Goal: Information Seeking & Learning: Learn about a topic

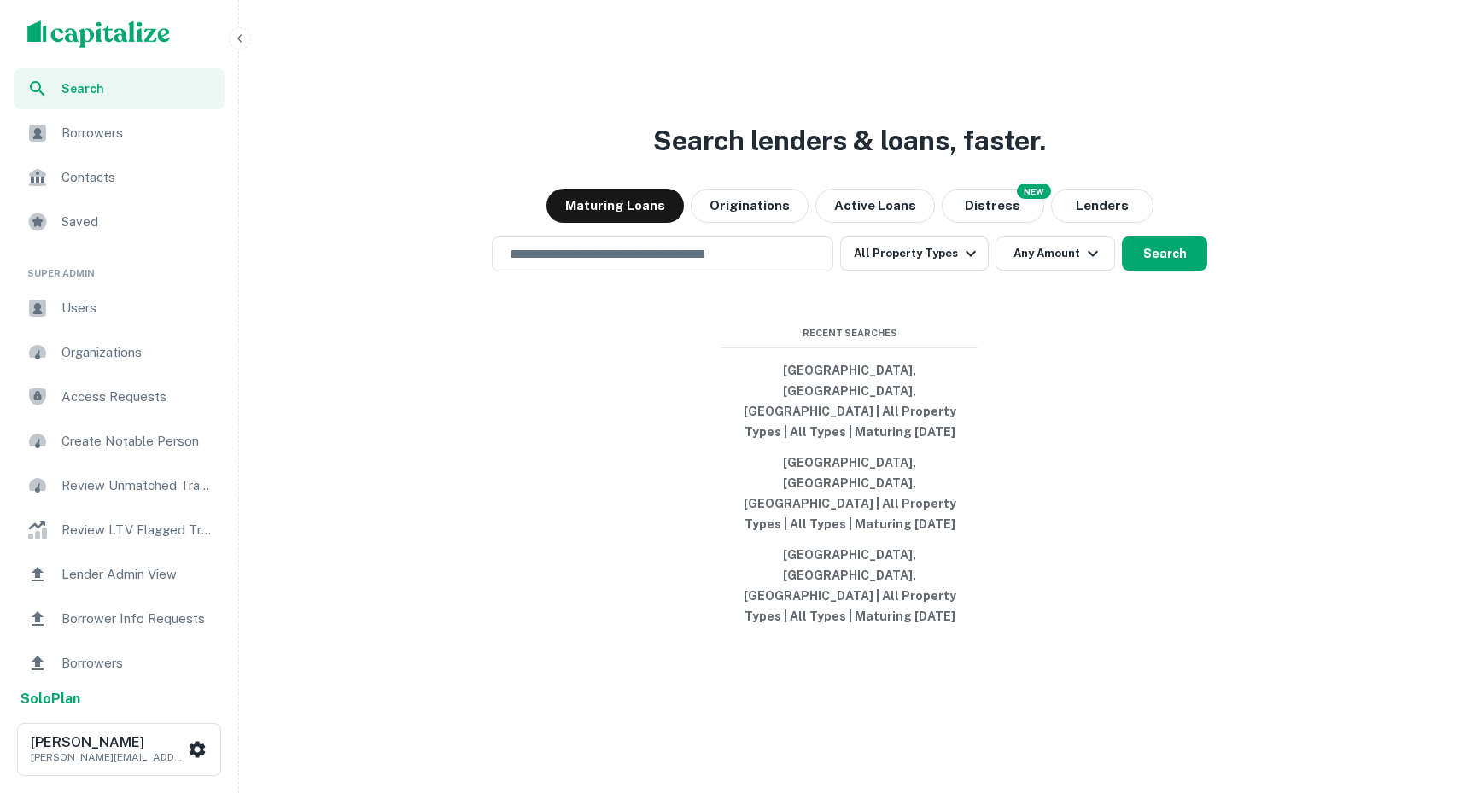
click at [55, 38] on img "scrollable content" at bounding box center [98, 33] width 143 height 27
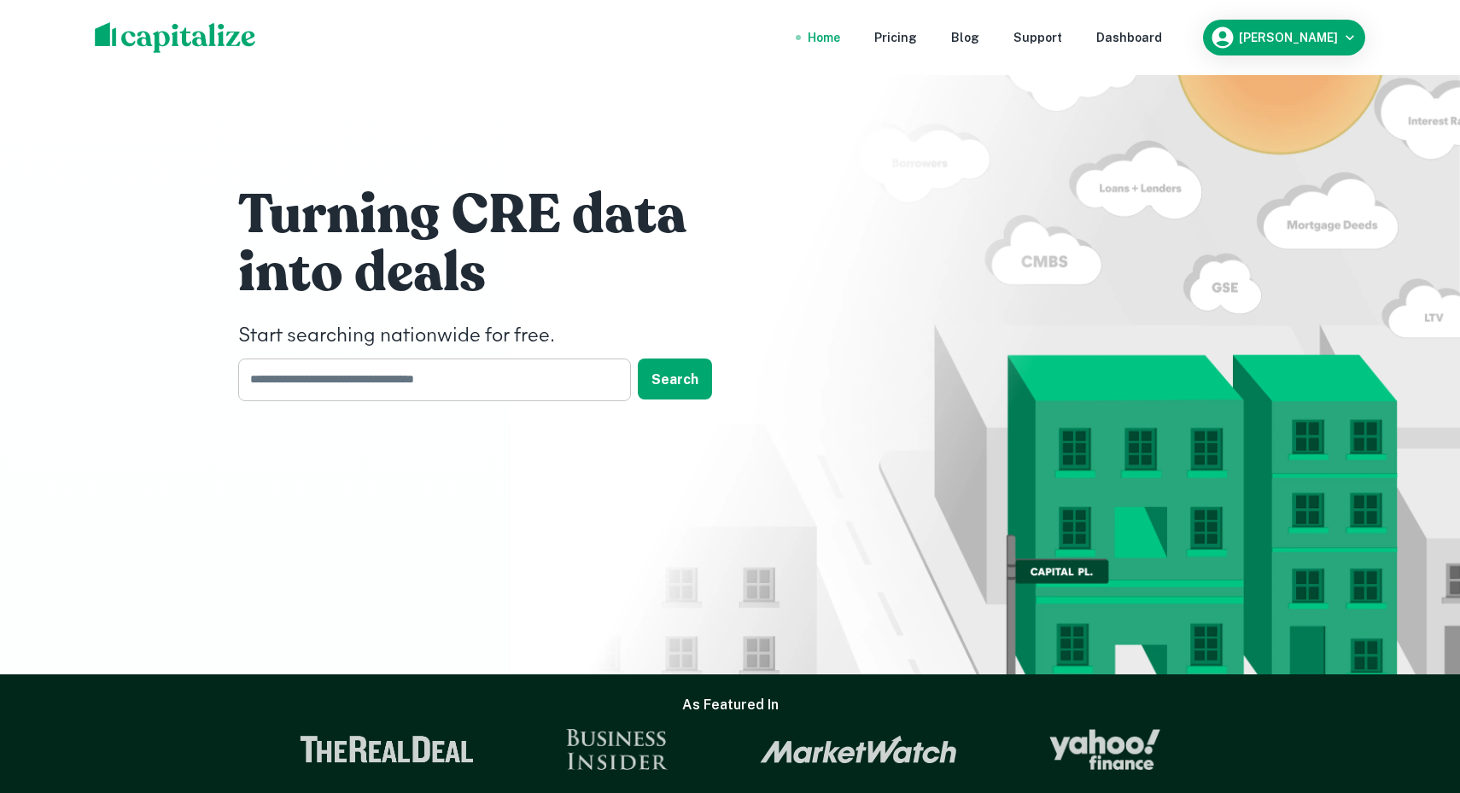
click at [325, 370] on input "text" at bounding box center [428, 380] width 381 height 42
type input "**********"
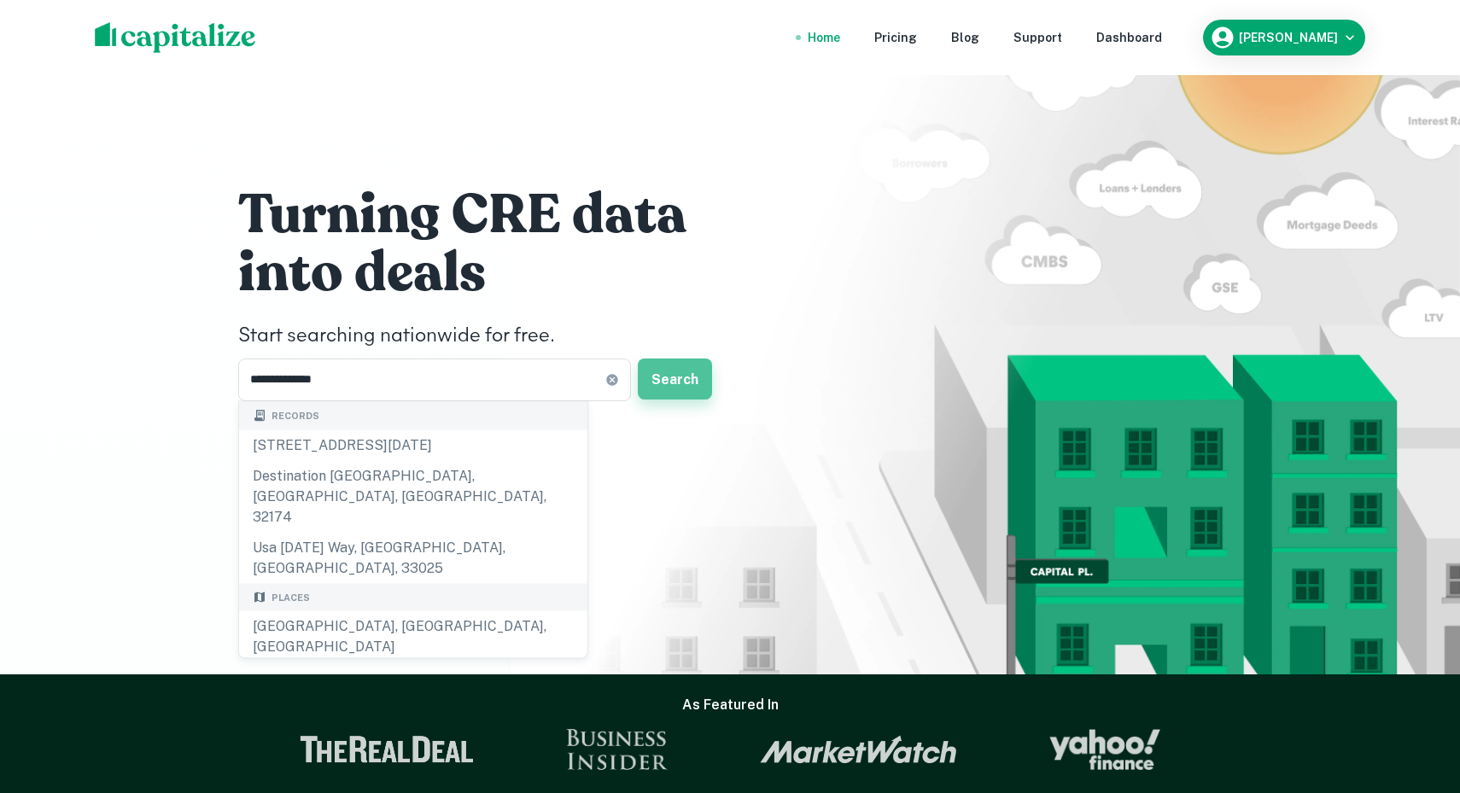
click at [700, 382] on button "Search" at bounding box center [675, 379] width 74 height 41
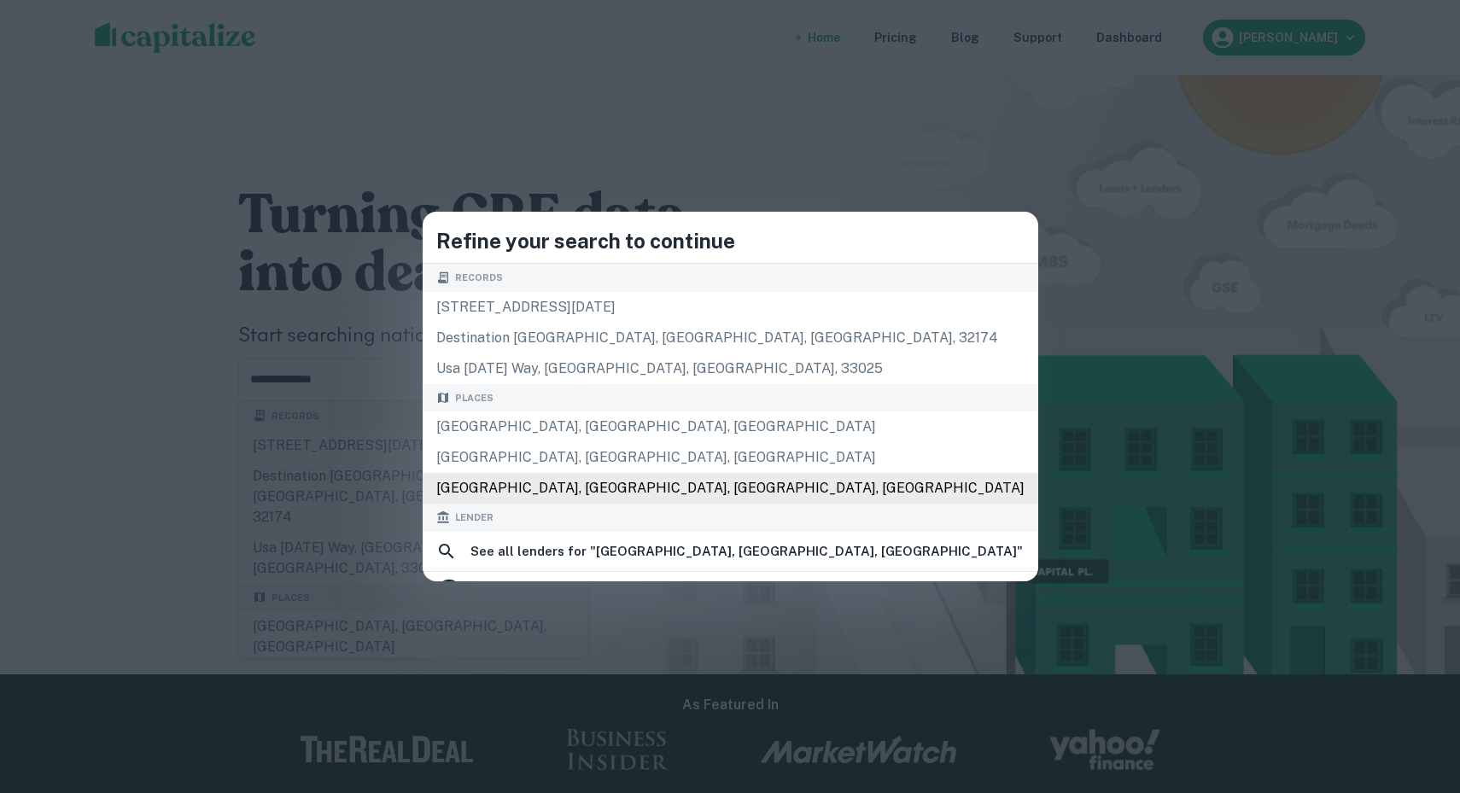
scroll to position [36, 0]
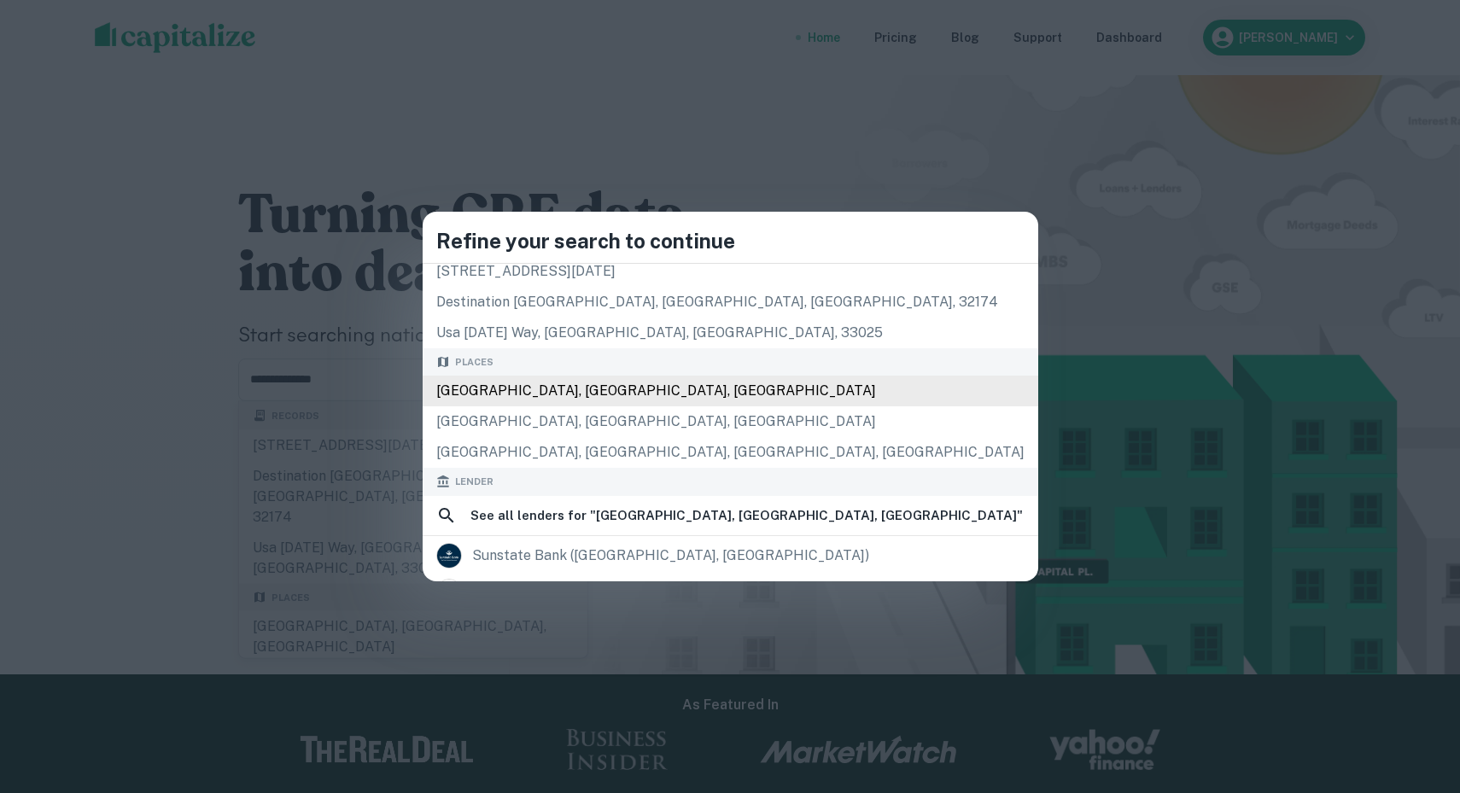
click at [651, 394] on div "[GEOGRAPHIC_DATA], [GEOGRAPHIC_DATA], [GEOGRAPHIC_DATA]" at bounding box center [731, 391] width 616 height 31
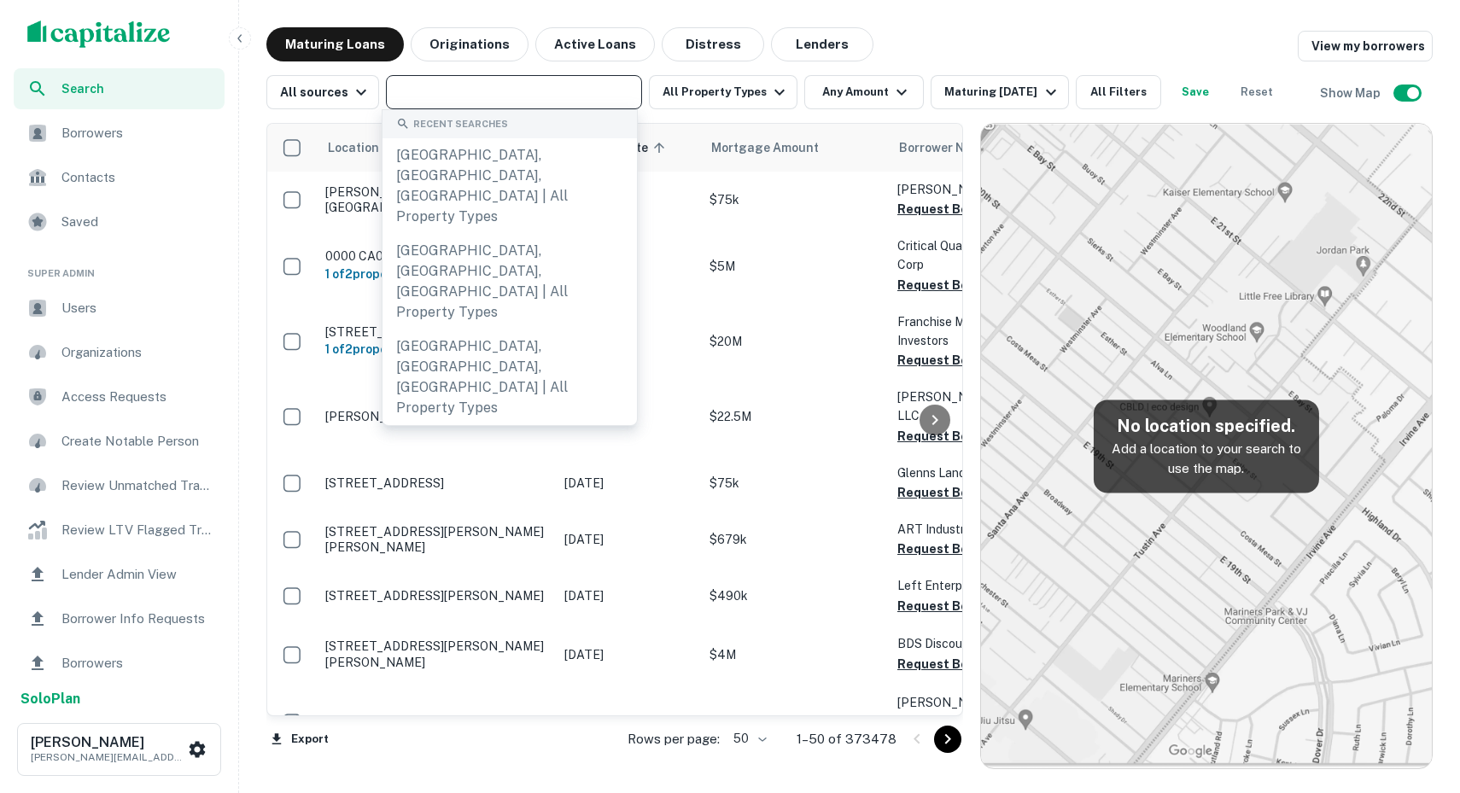
click at [451, 100] on input "text" at bounding box center [512, 92] width 243 height 24
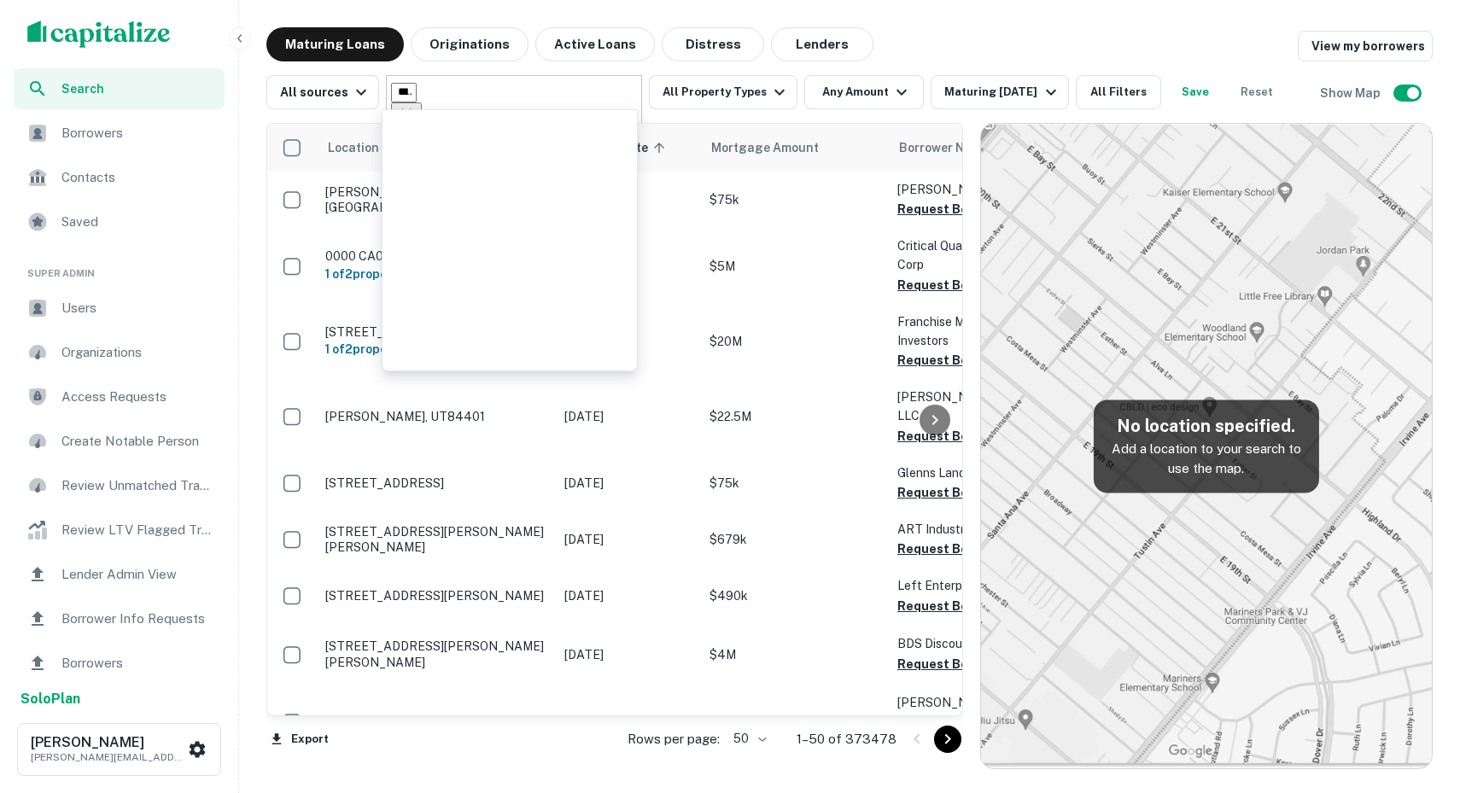
type input "*****"
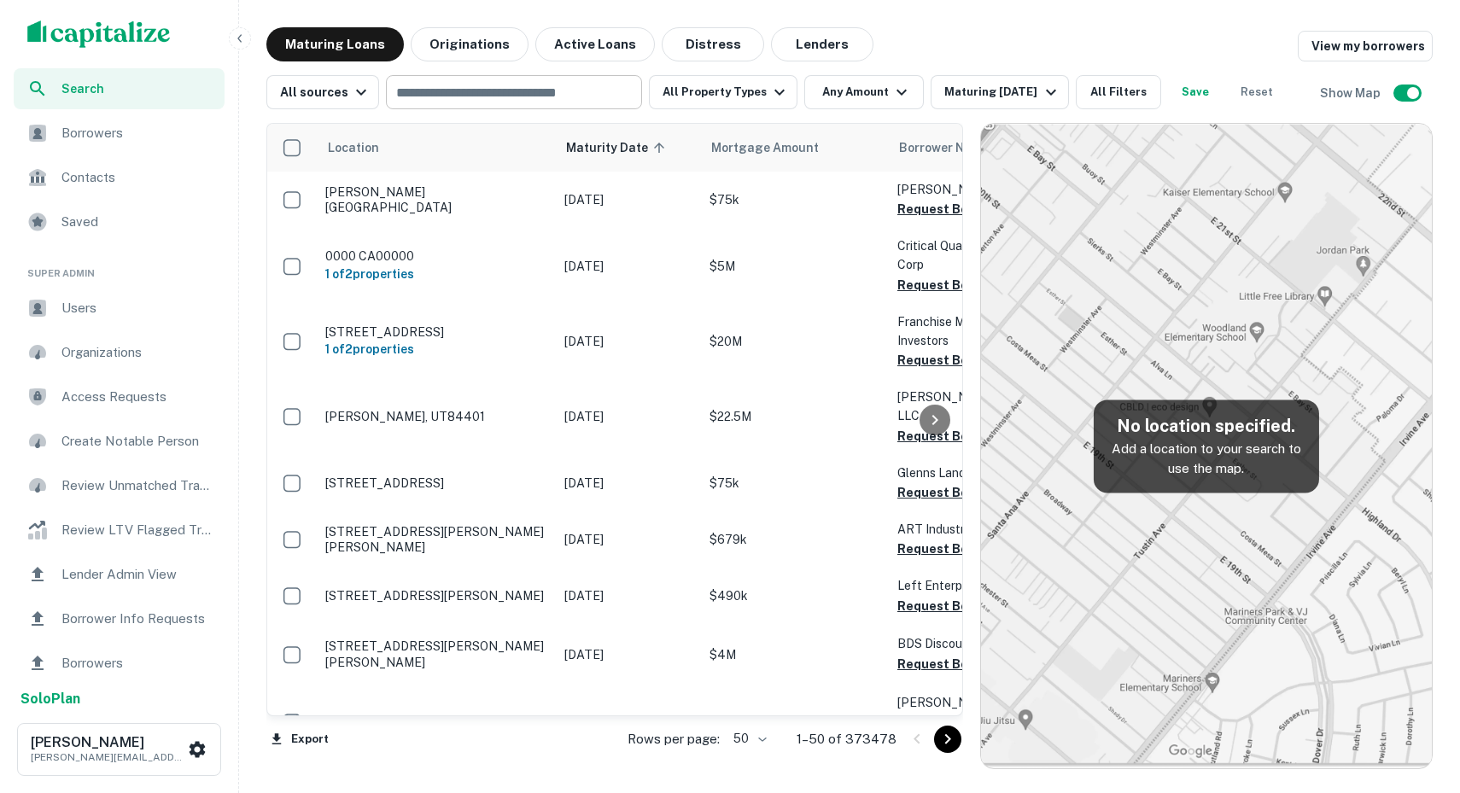
click at [430, 84] on input "text" at bounding box center [512, 92] width 243 height 24
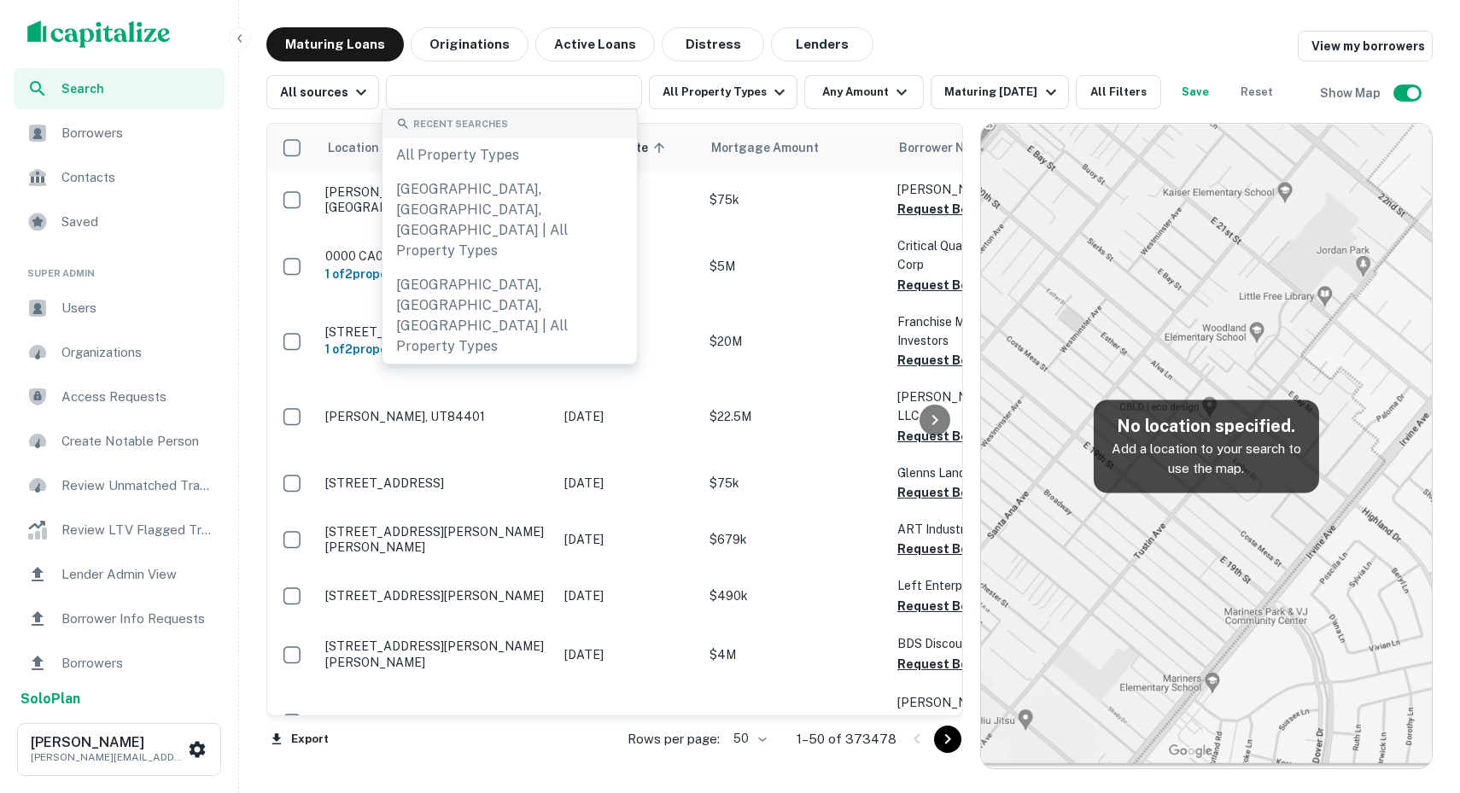
click at [121, 94] on span "Search" at bounding box center [137, 88] width 153 height 19
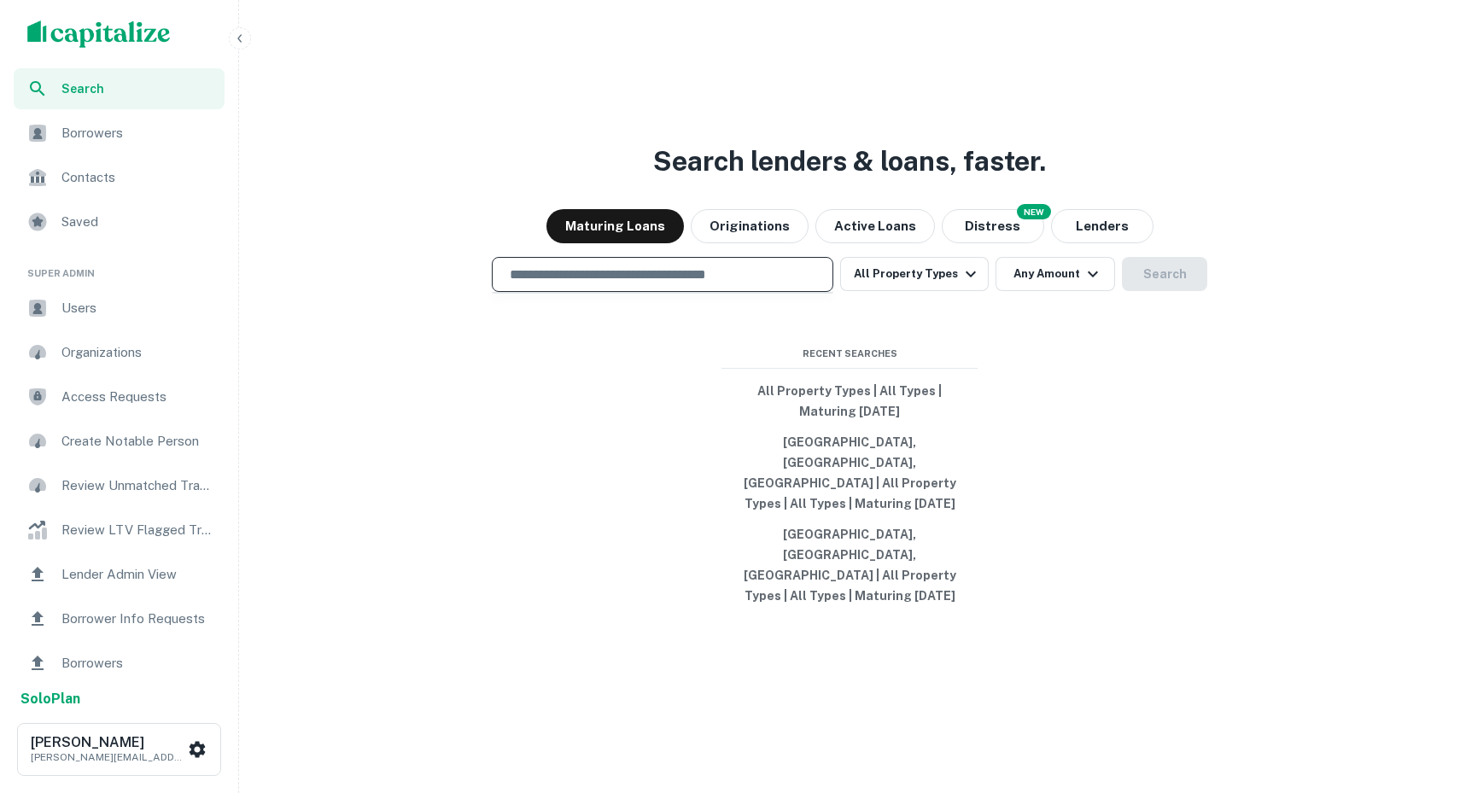
click at [676, 284] on input "text" at bounding box center [662, 275] width 326 height 20
type input "**********"
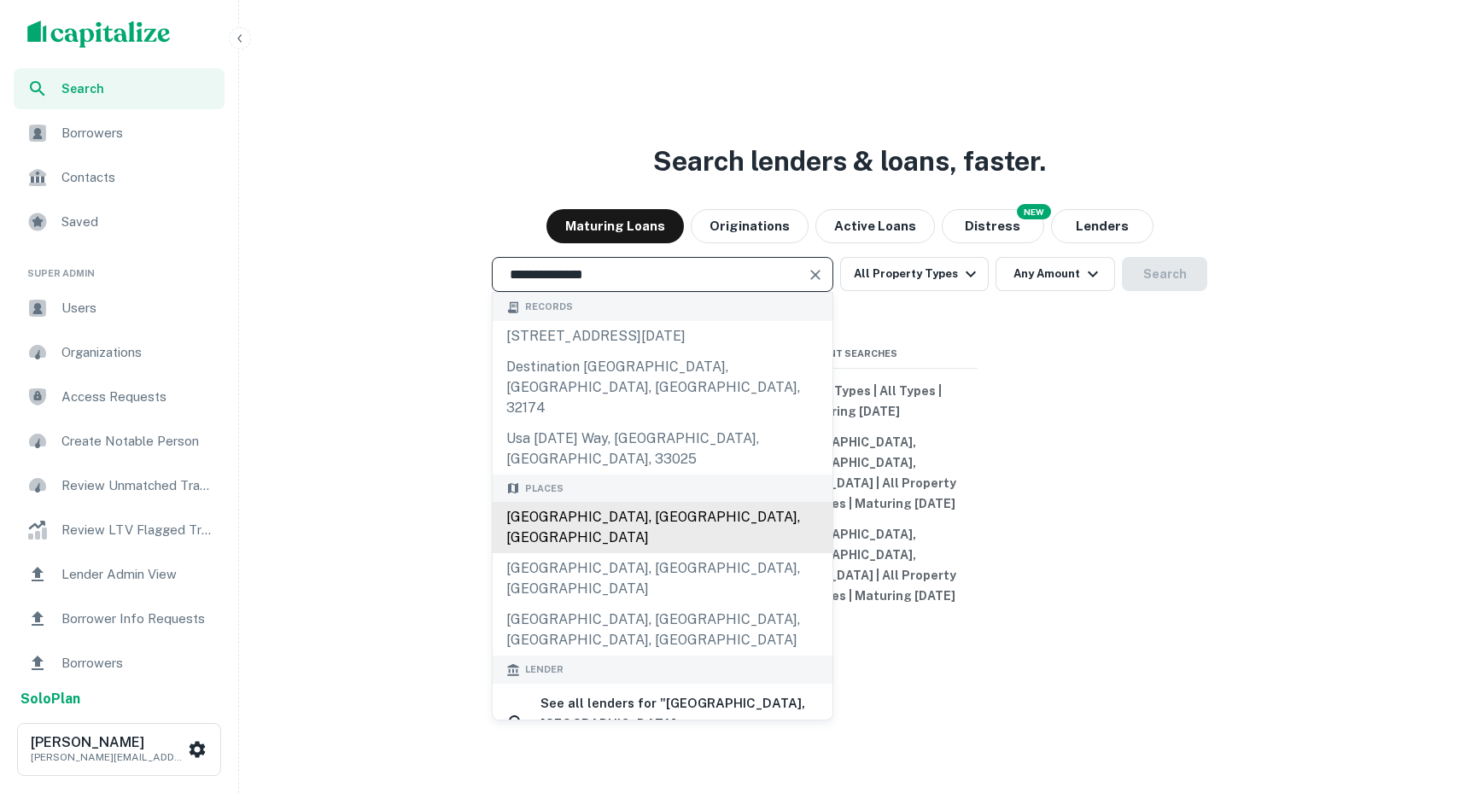
click at [620, 502] on div "Miami, FL, USA" at bounding box center [663, 527] width 340 height 51
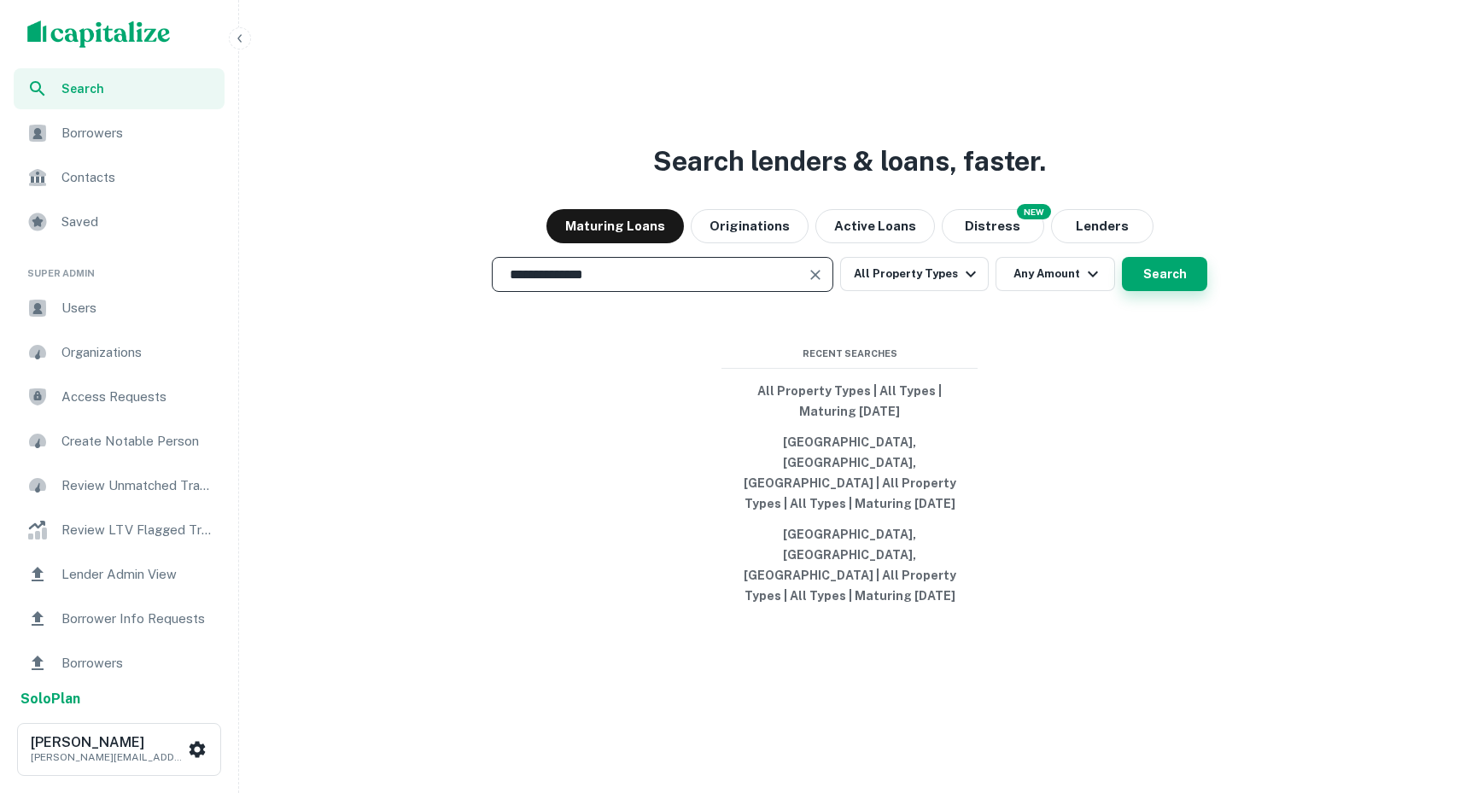
click at [1156, 291] on button "Search" at bounding box center [1164, 274] width 85 height 34
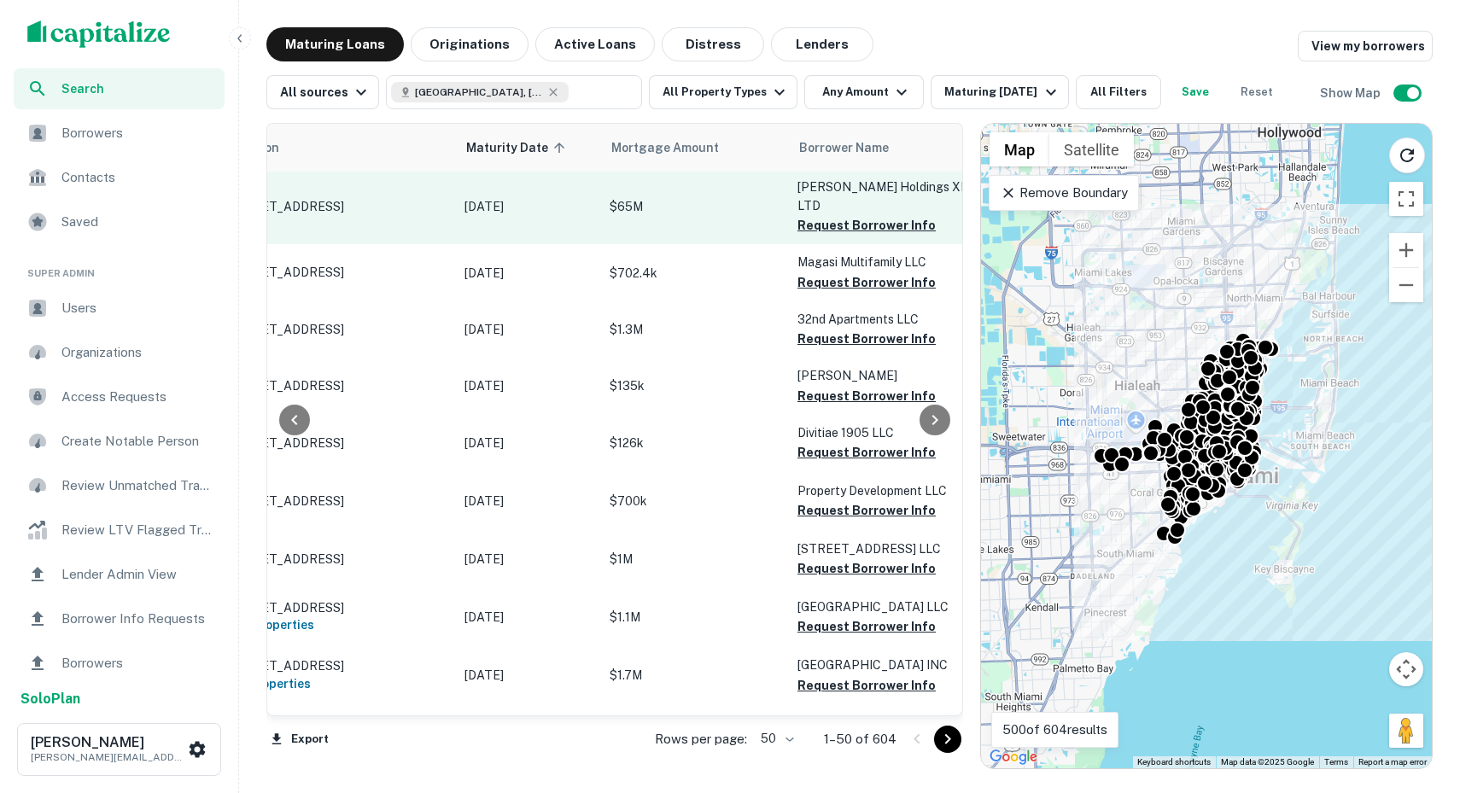
scroll to position [3, 104]
click at [555, 198] on p "[DATE]" at bounding box center [524, 206] width 128 height 19
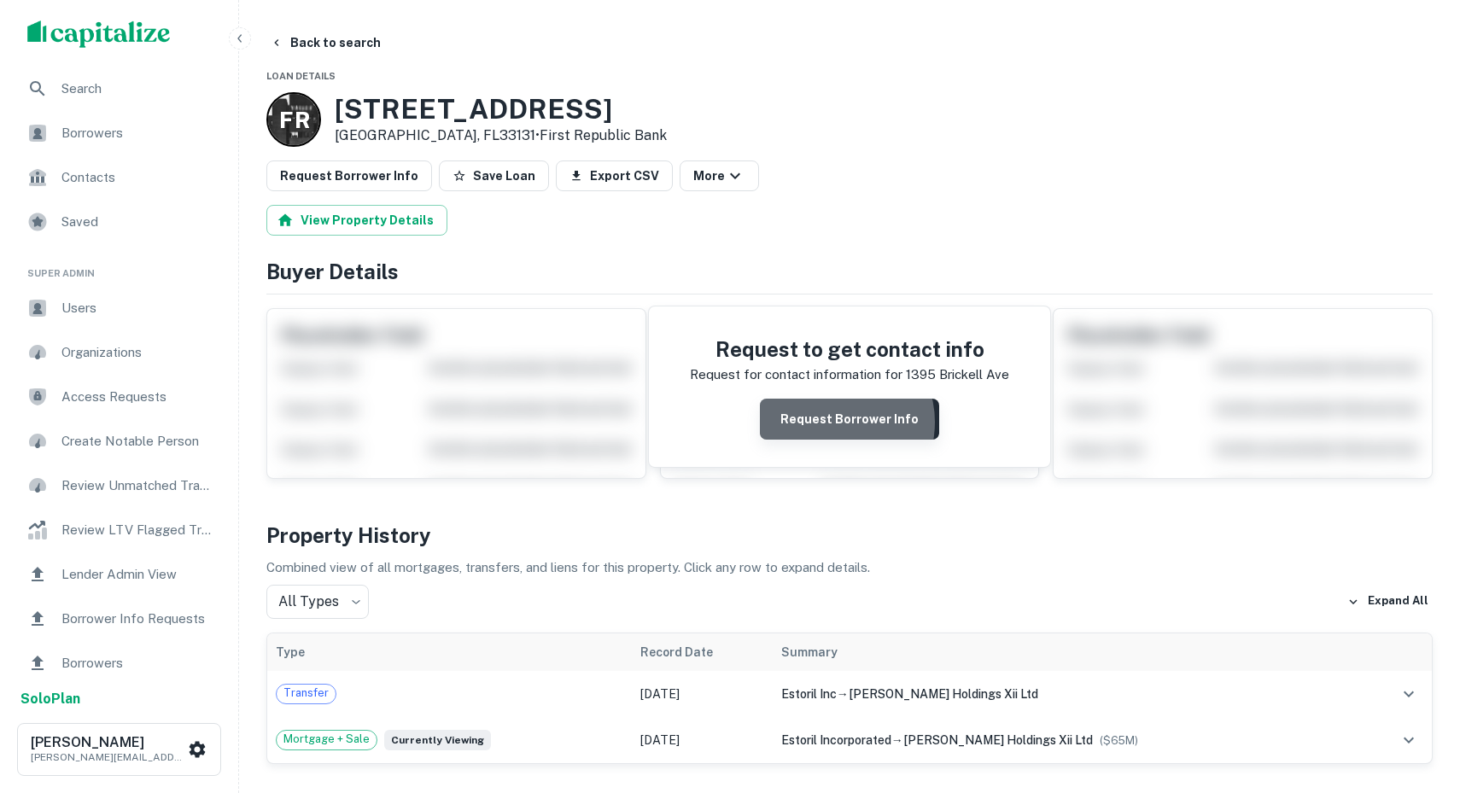
click at [835, 423] on button "Request Borrower Info" at bounding box center [849, 419] width 179 height 41
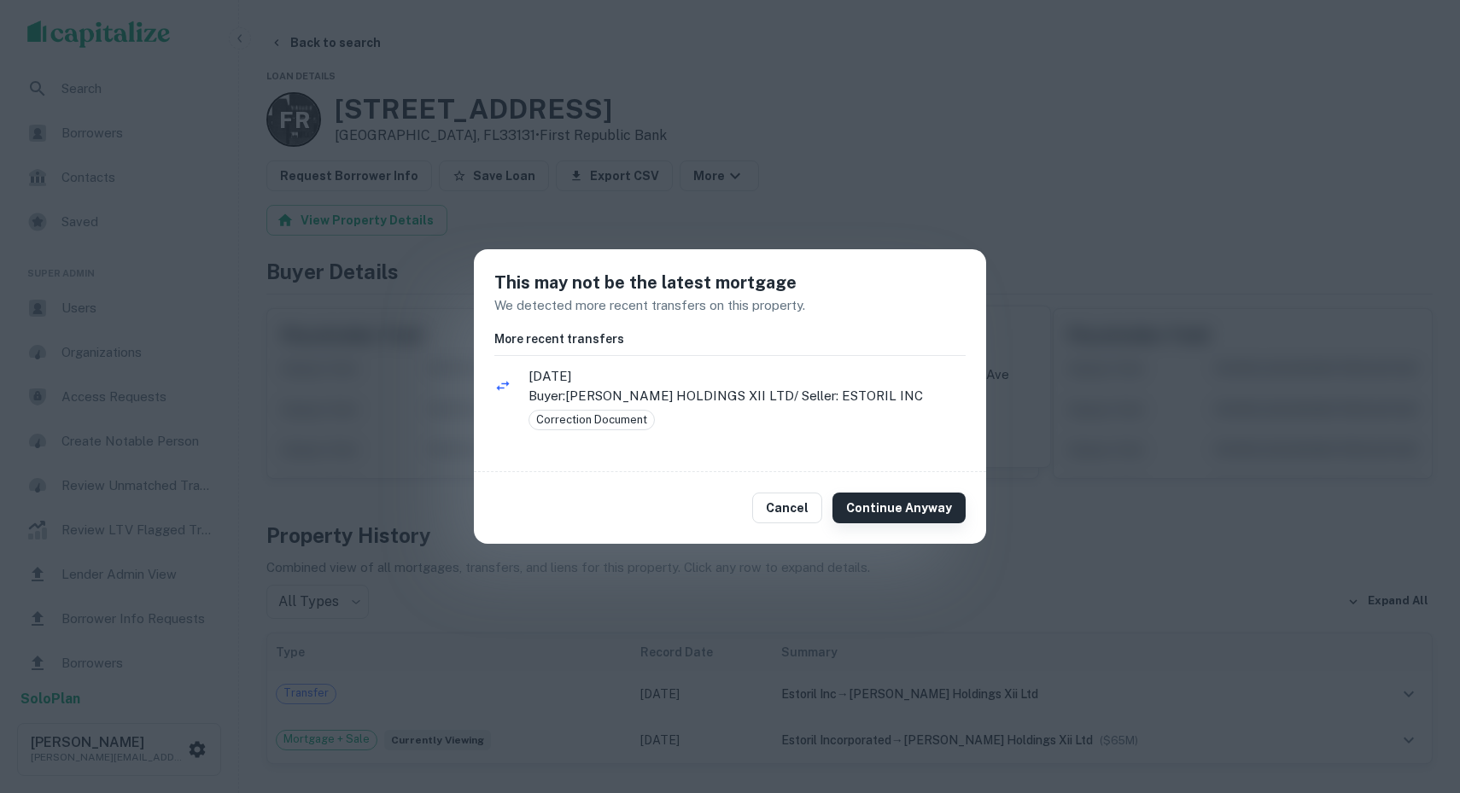
click at [920, 505] on button "Continue Anyway" at bounding box center [898, 508] width 133 height 31
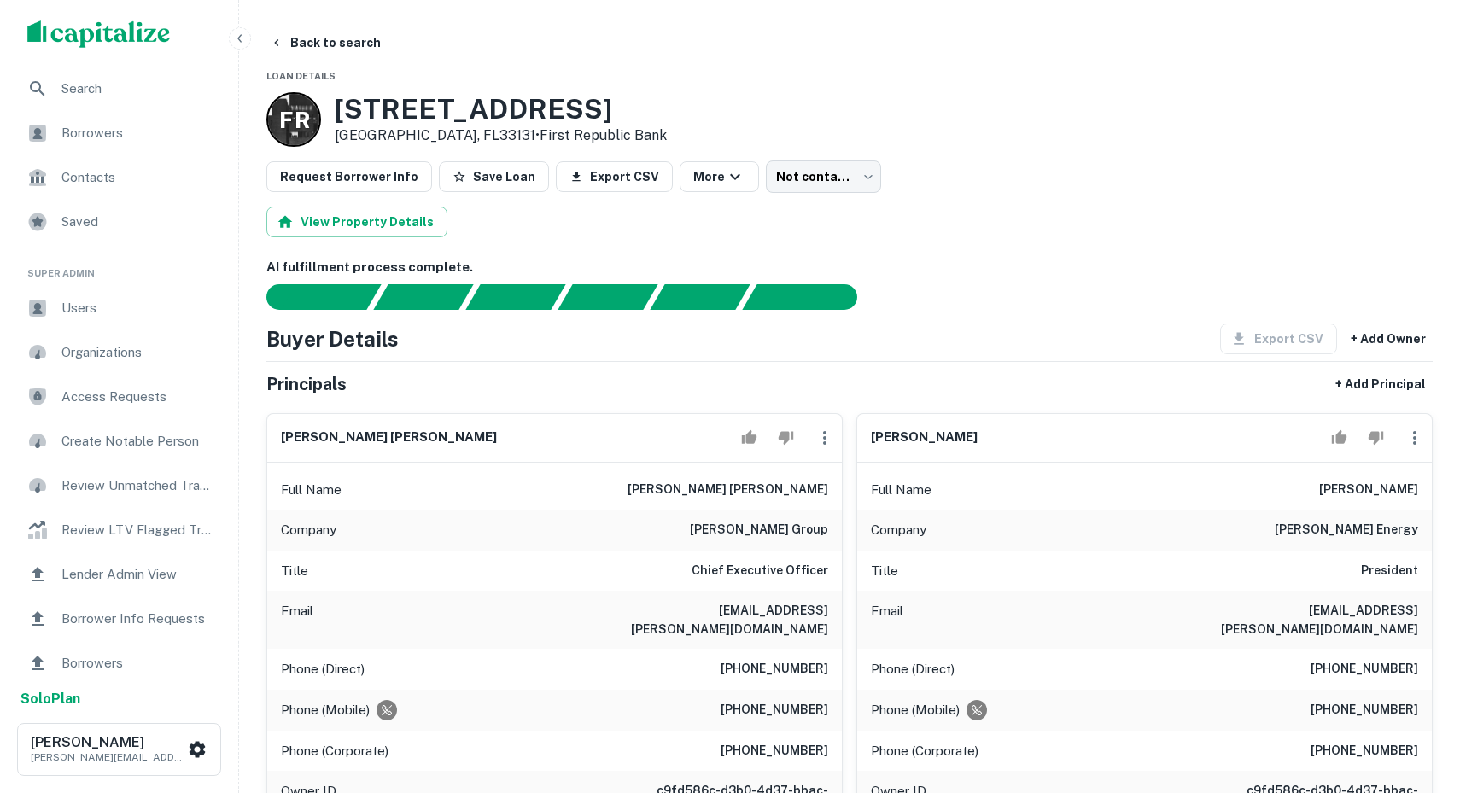
click at [108, 131] on span "Borrowers" at bounding box center [137, 133] width 153 height 20
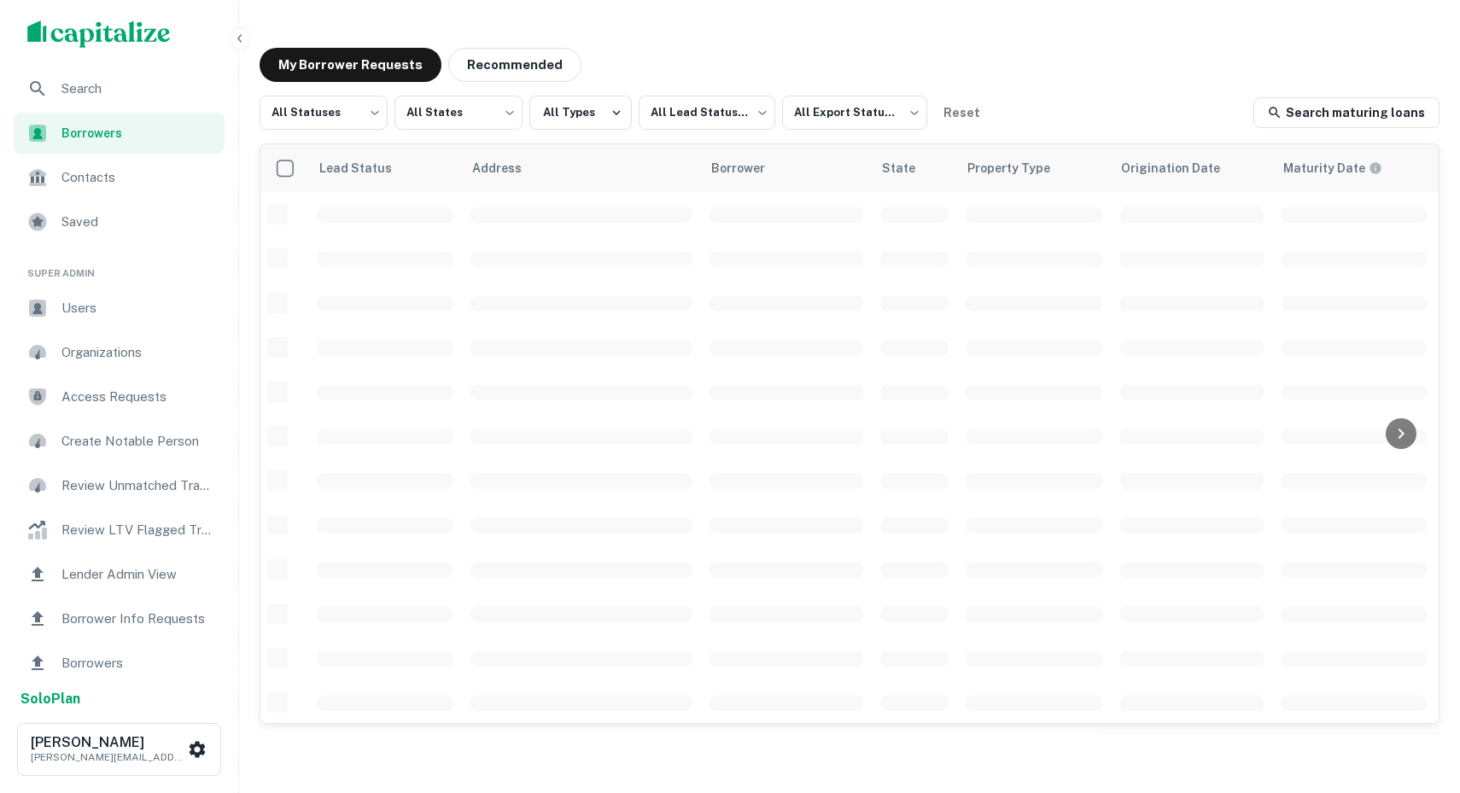
scroll to position [3, 0]
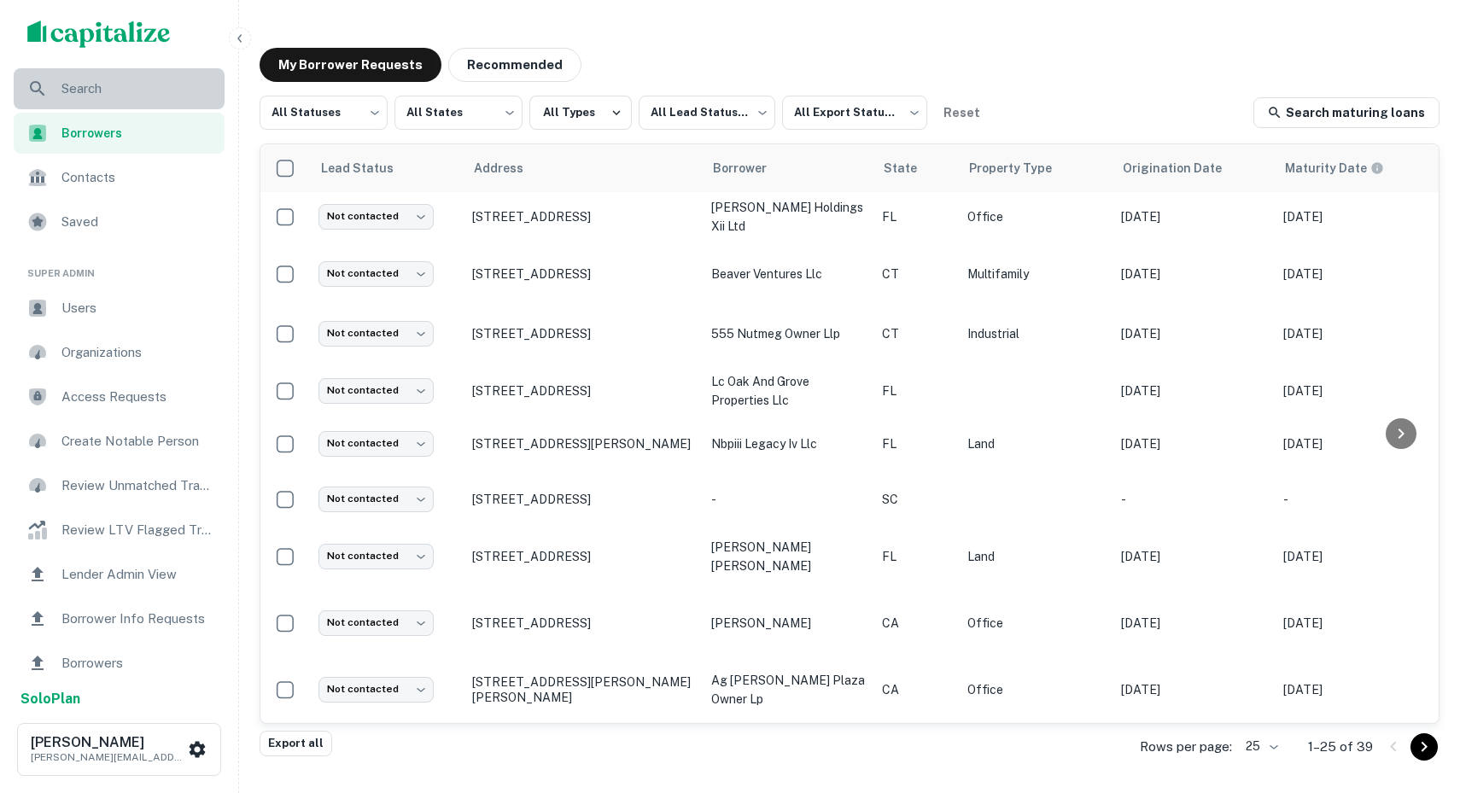
click at [163, 87] on span "Search" at bounding box center [137, 89] width 153 height 20
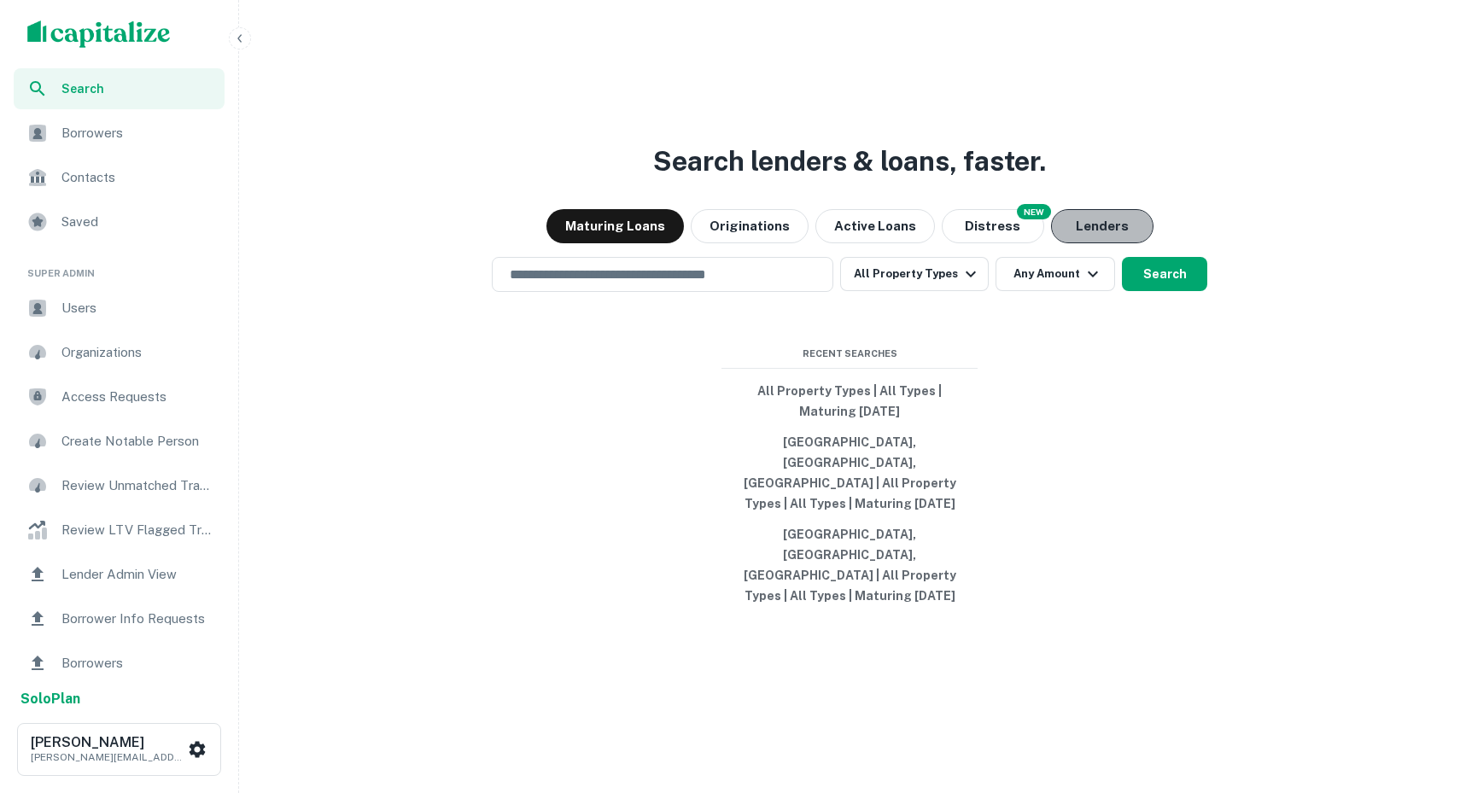
click at [1075, 243] on button "Lenders" at bounding box center [1102, 226] width 102 height 34
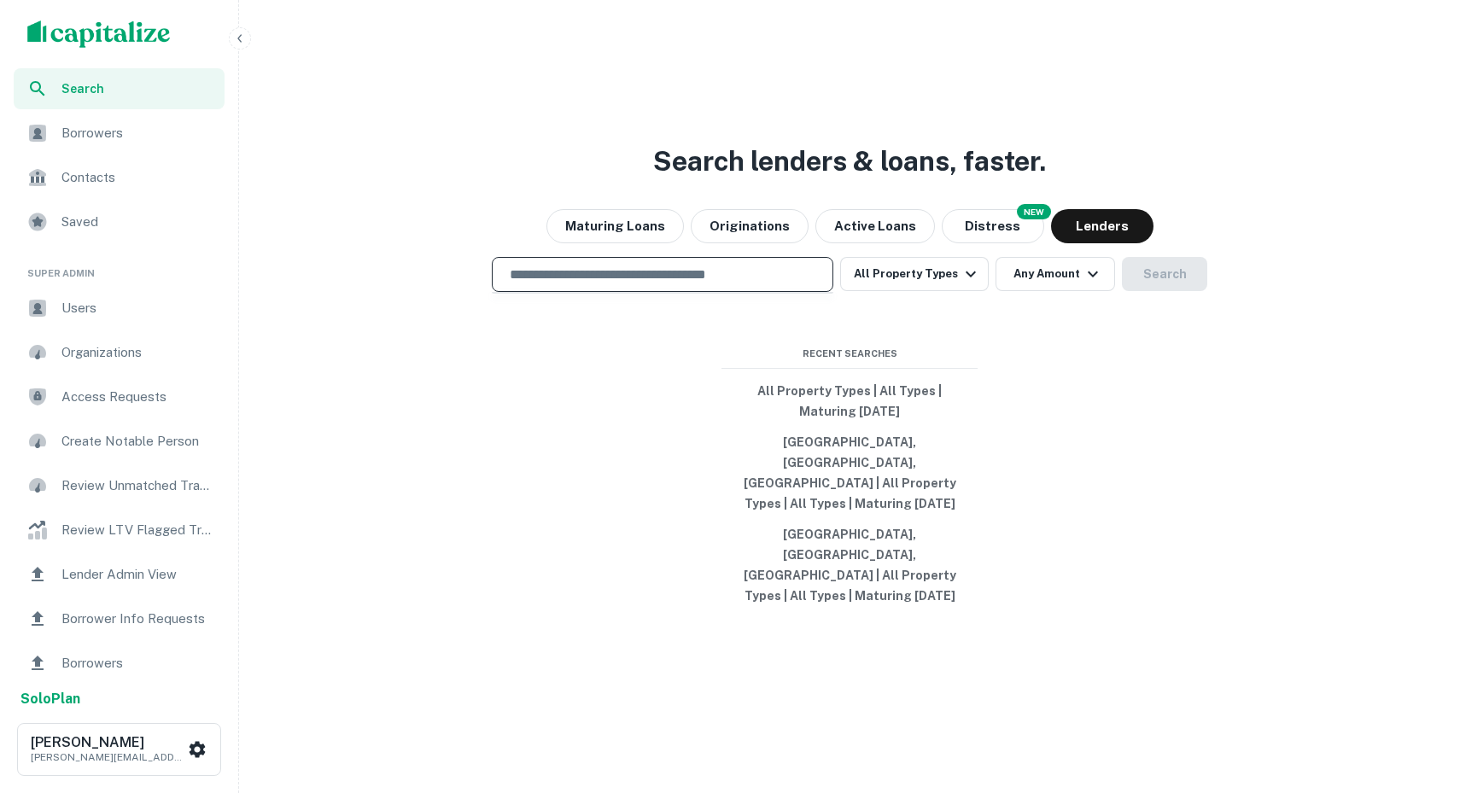
click at [716, 284] on input "text" at bounding box center [662, 275] width 326 height 20
type input "**********"
click at [1176, 291] on button "Search" at bounding box center [1164, 274] width 85 height 34
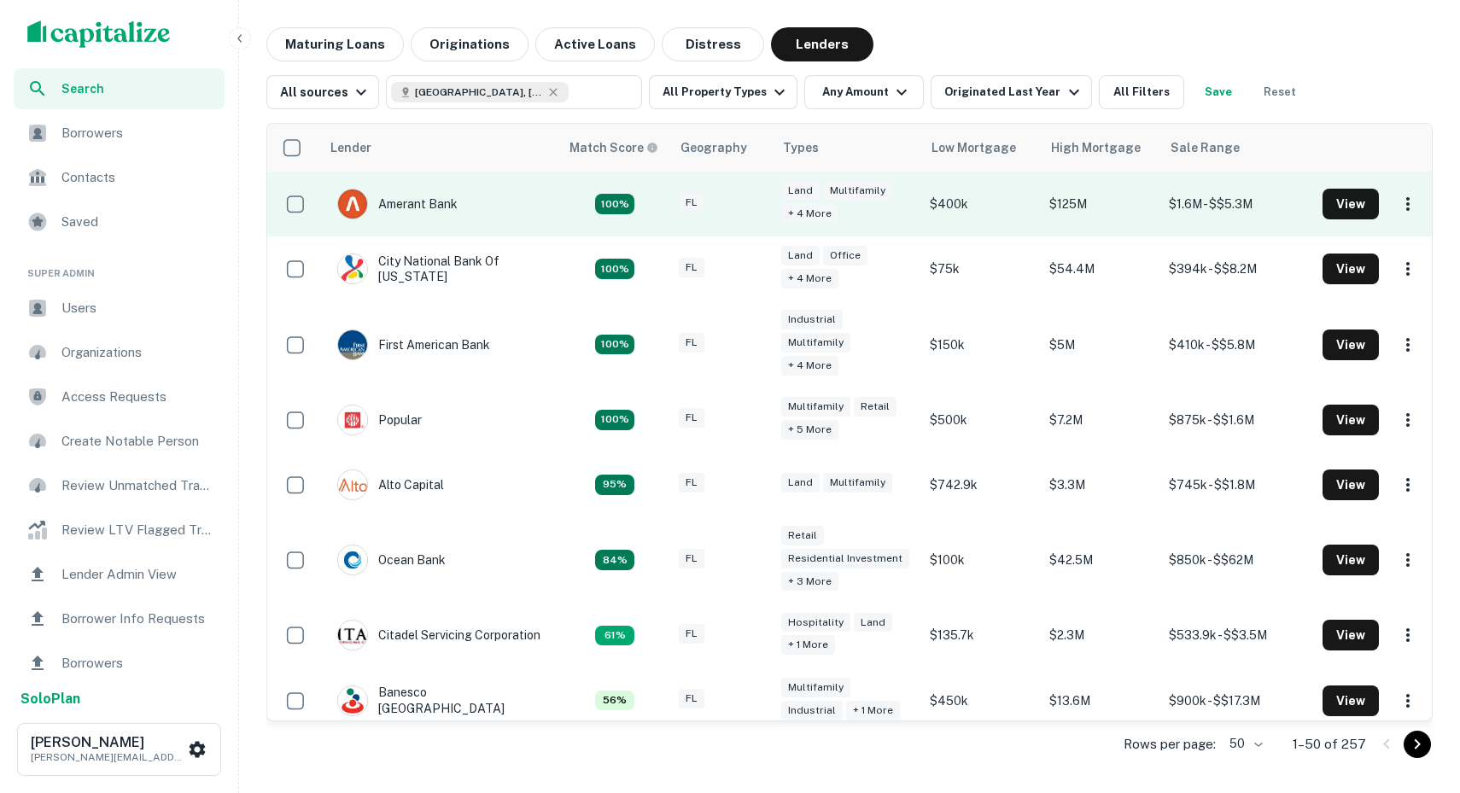
click at [473, 208] on td "Amerant Bank" at bounding box center [439, 204] width 239 height 65
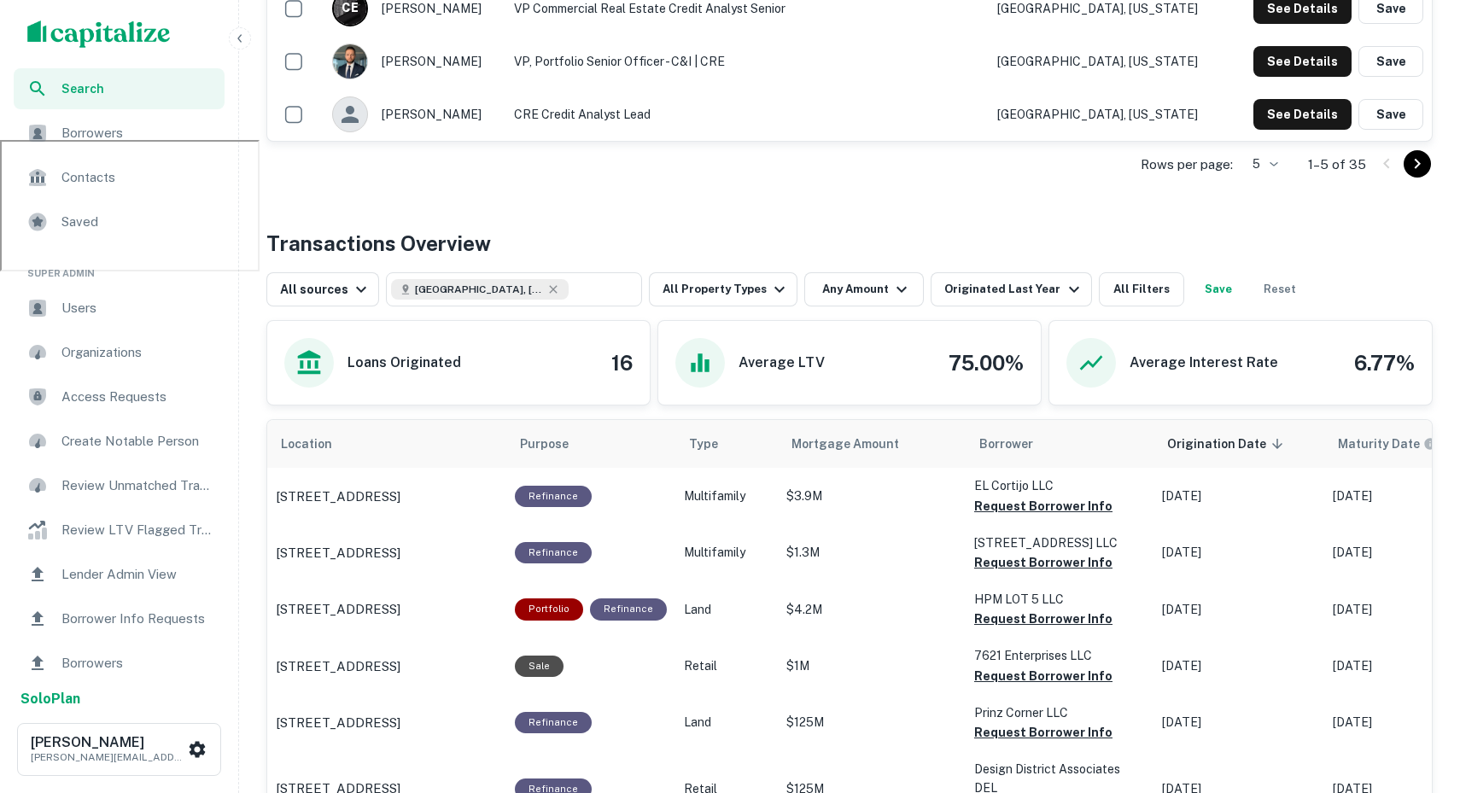
scroll to position [629, 0]
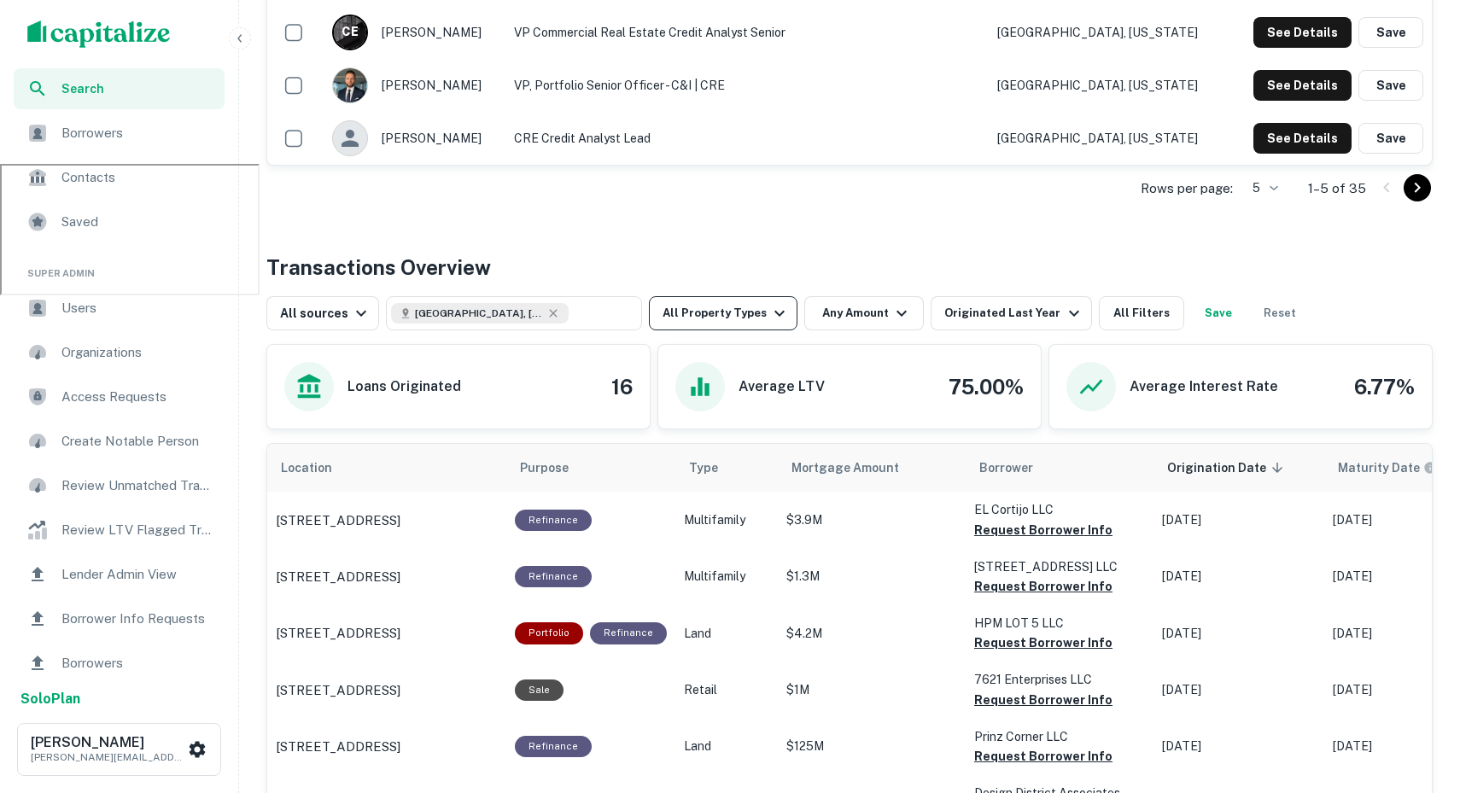
click at [715, 306] on button "All Property Types" at bounding box center [723, 313] width 149 height 34
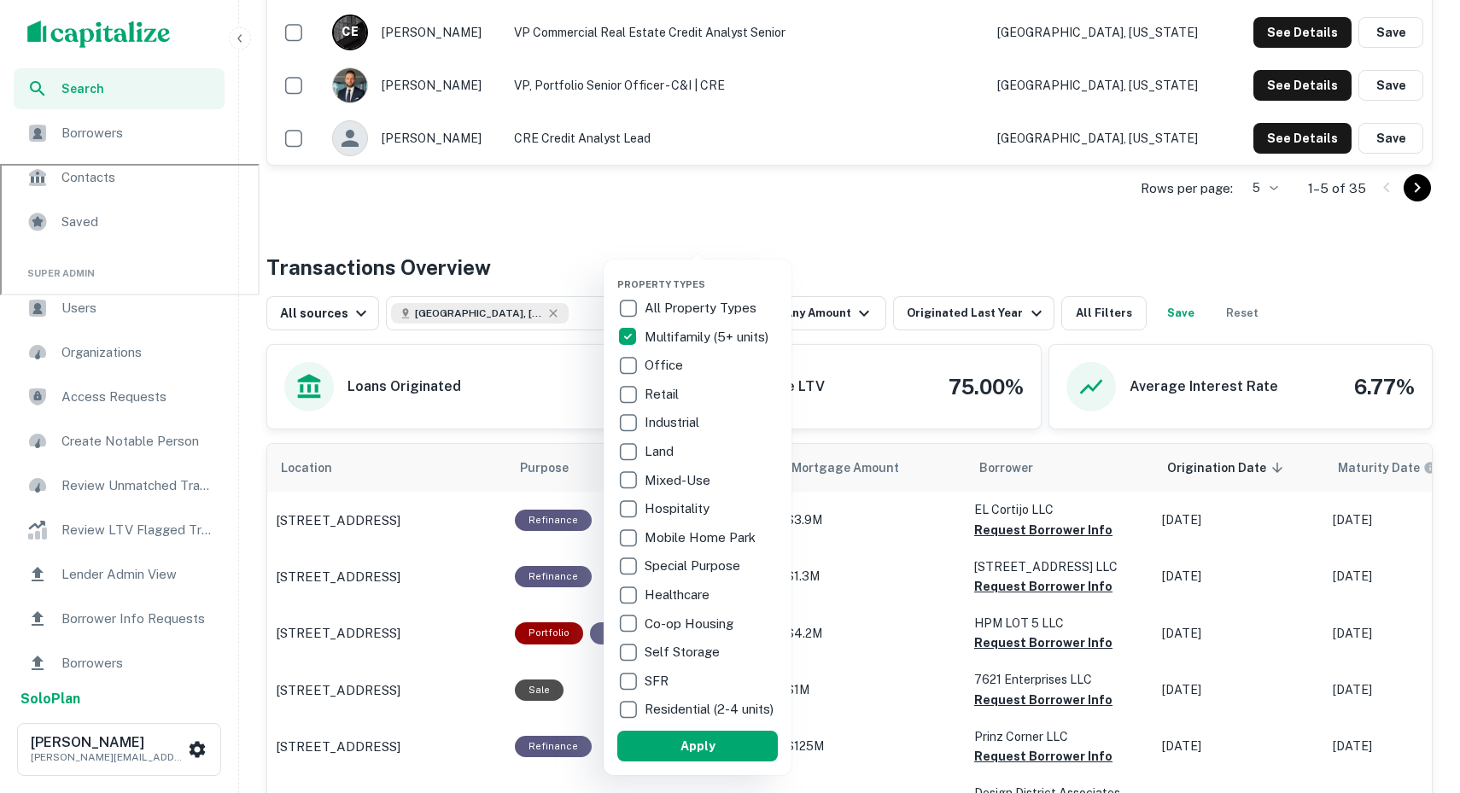
click at [1001, 325] on div at bounding box center [730, 396] width 1460 height 793
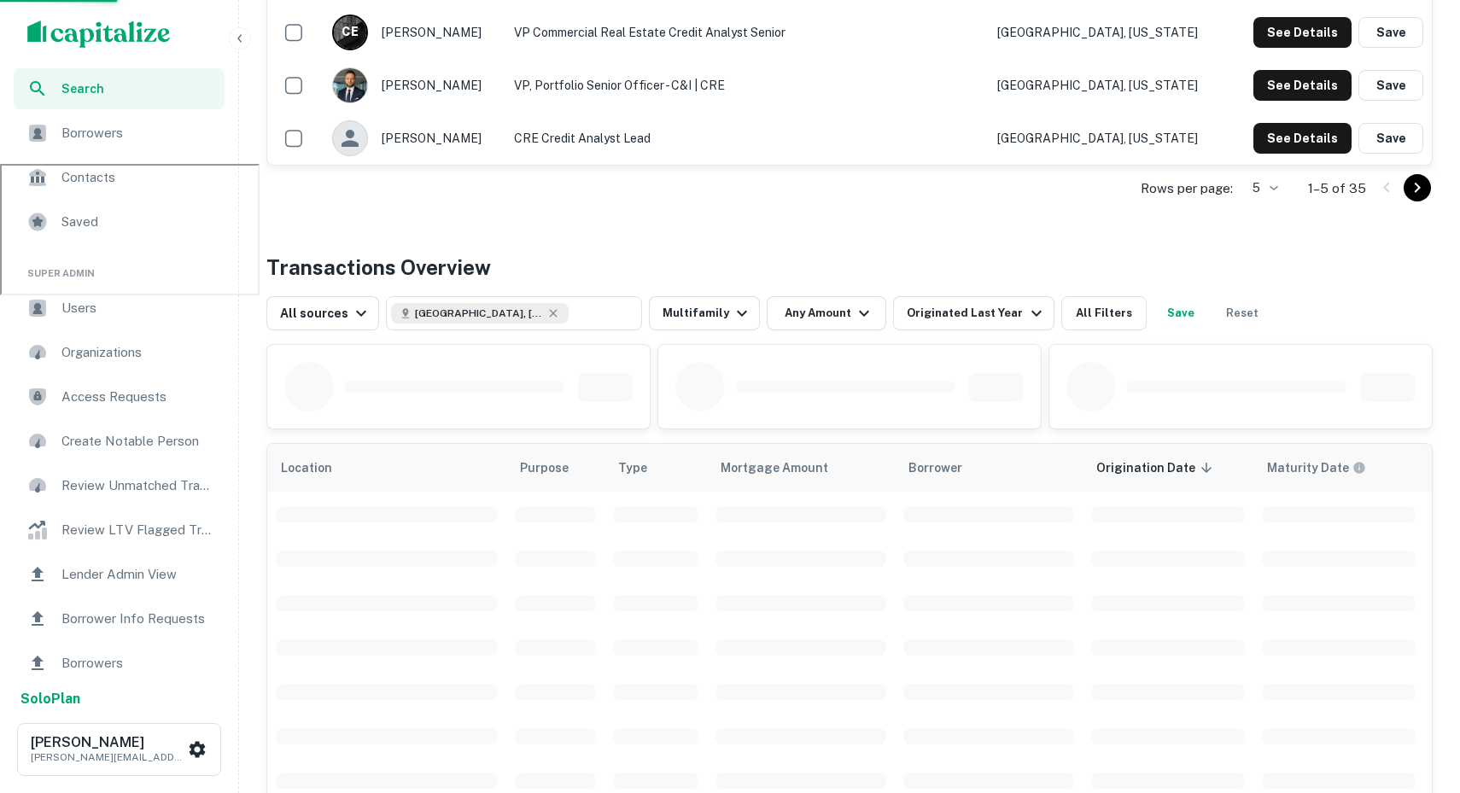
click at [995, 313] on div "Property Types All Property Types Multifamily (5+ units) Office Retail Industri…" at bounding box center [730, 396] width 1460 height 793
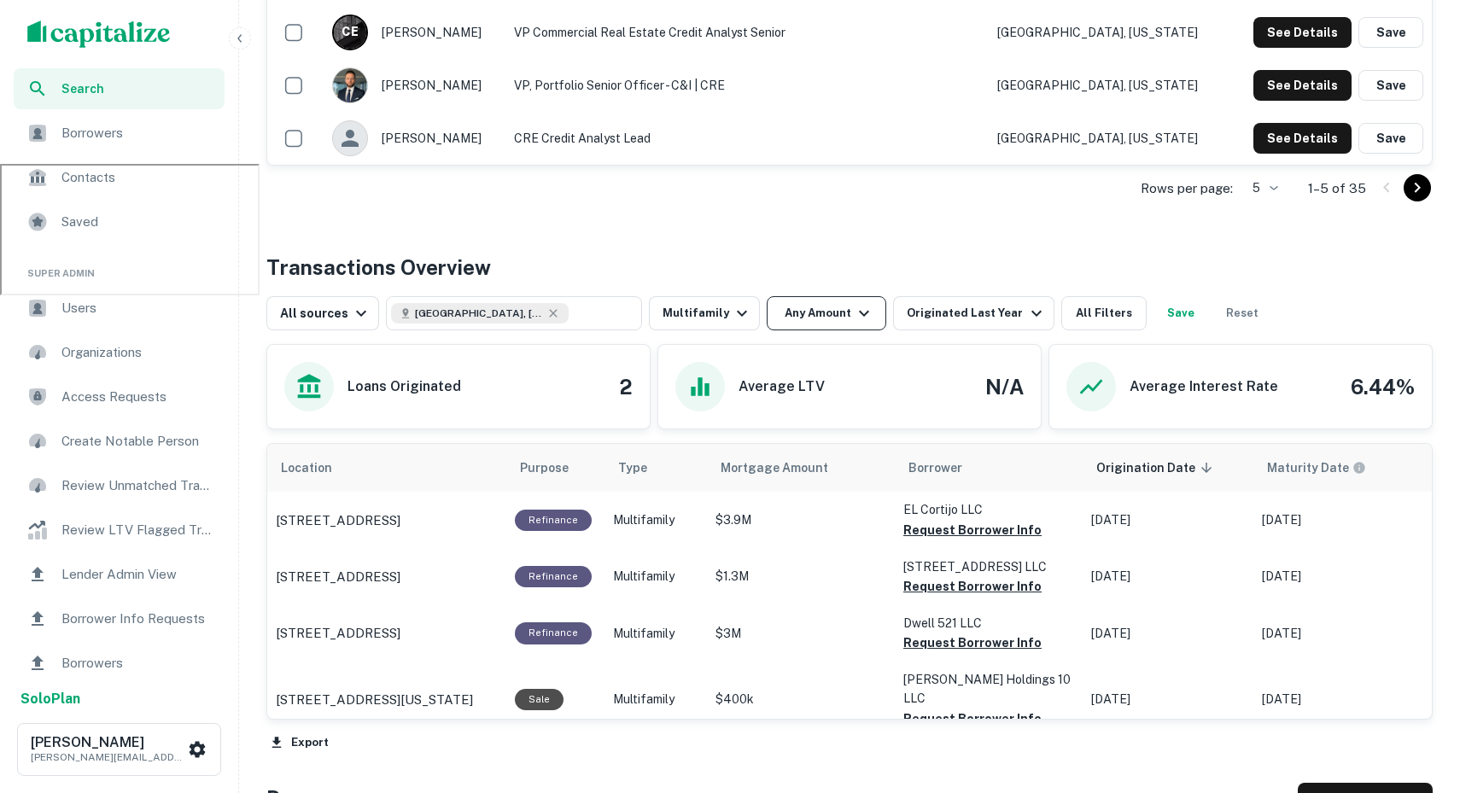
click at [811, 316] on button "Any Amount" at bounding box center [827, 313] width 120 height 34
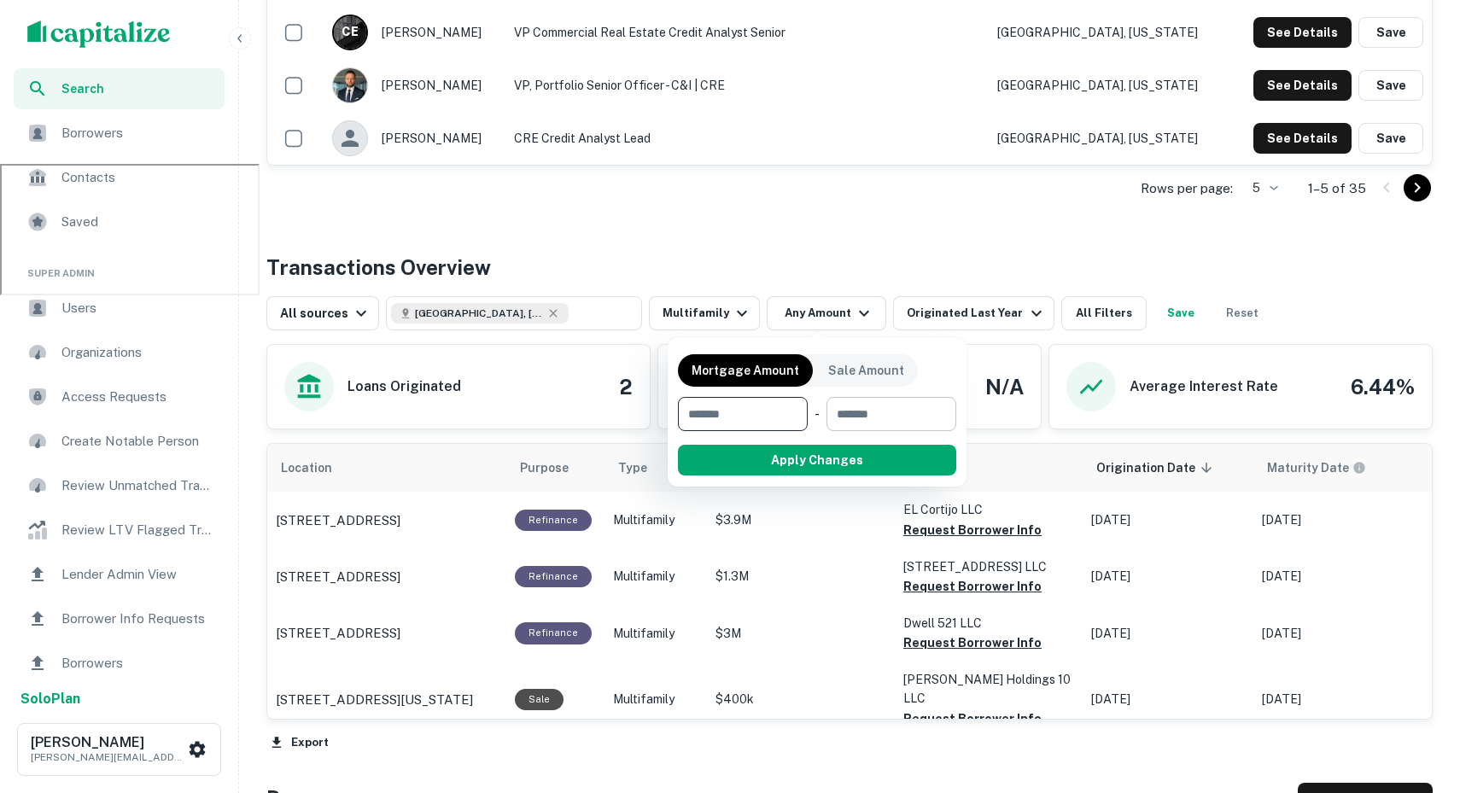
click at [842, 406] on input "number" at bounding box center [885, 414] width 118 height 34
type input "********"
click at [817, 467] on button "Apply Changes" at bounding box center [847, 460] width 217 height 31
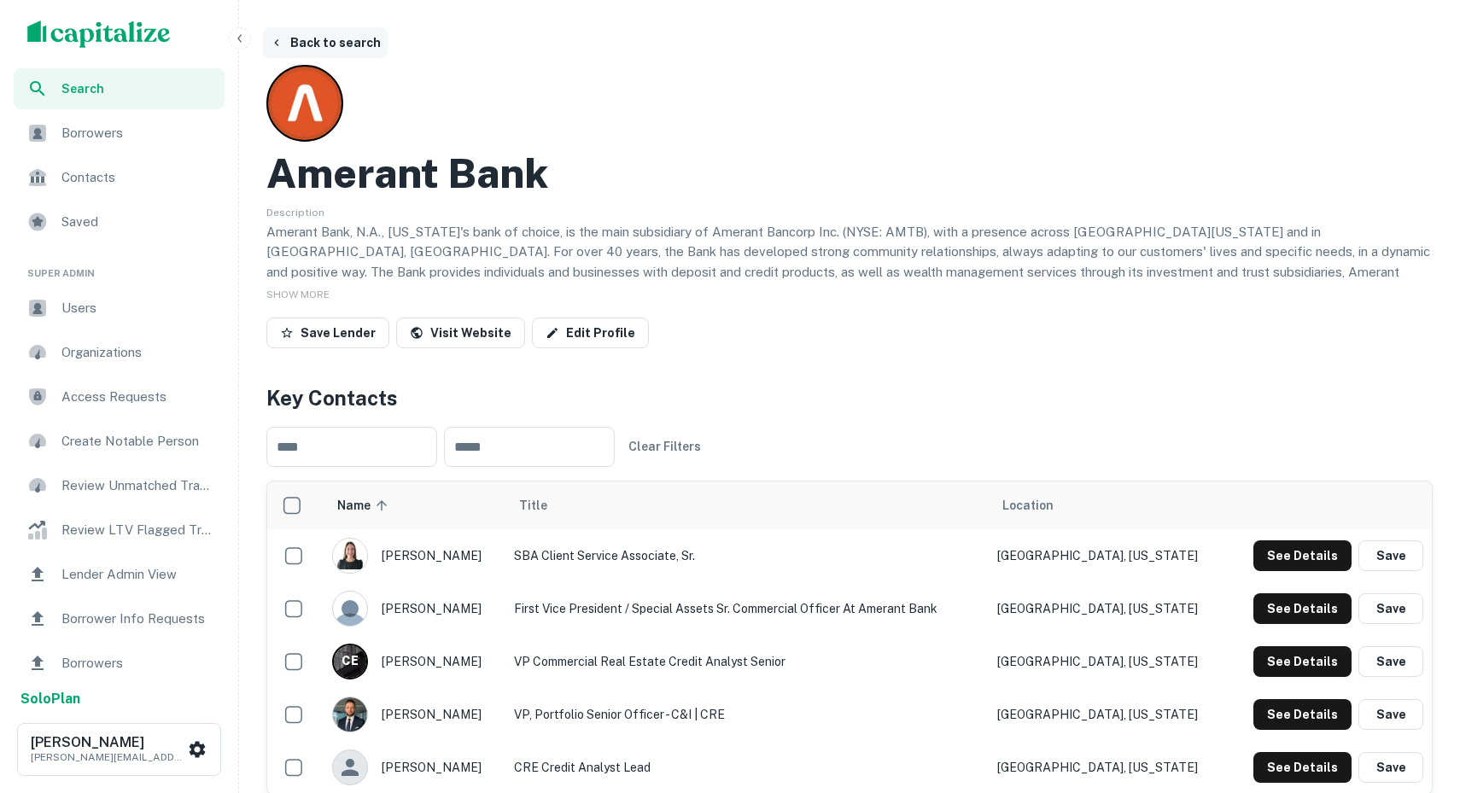
click at [359, 47] on button "Back to search" at bounding box center [325, 42] width 125 height 31
click at [311, 40] on button "Back to search" at bounding box center [325, 42] width 125 height 31
click at [274, 37] on icon "button" at bounding box center [277, 43] width 14 height 14
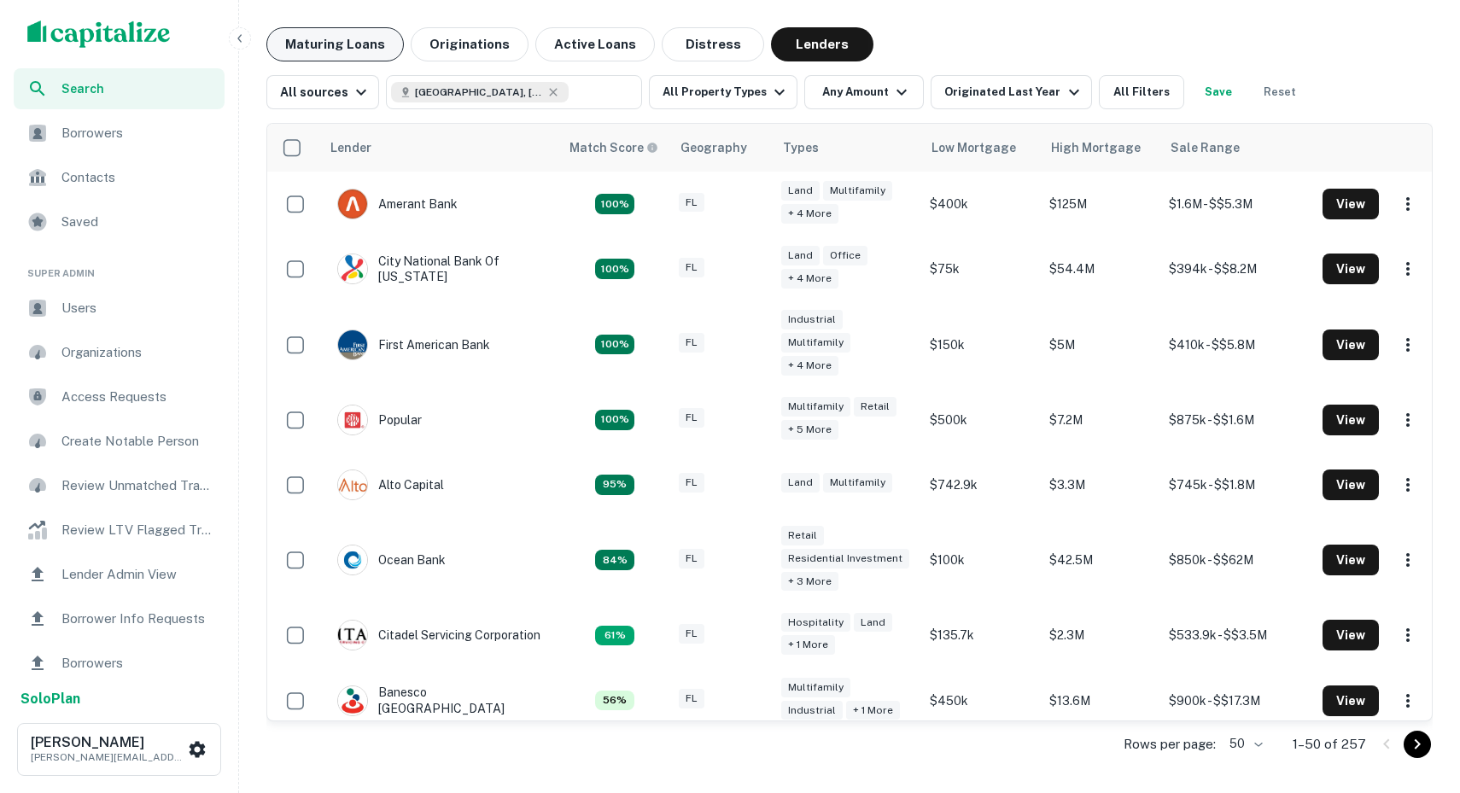
click at [277, 38] on button "Maturing Loans" at bounding box center [334, 44] width 137 height 34
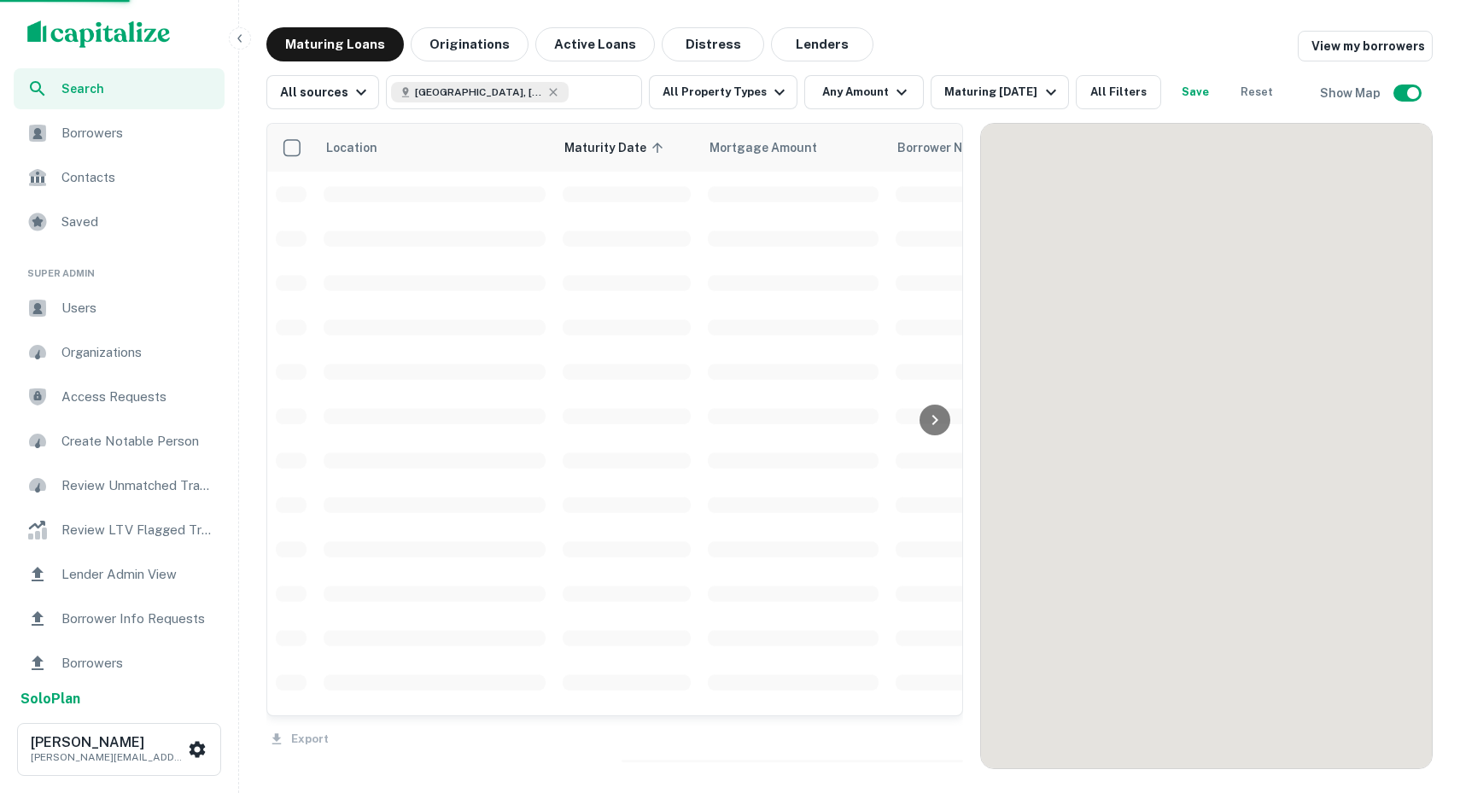
scroll to position [3, 0]
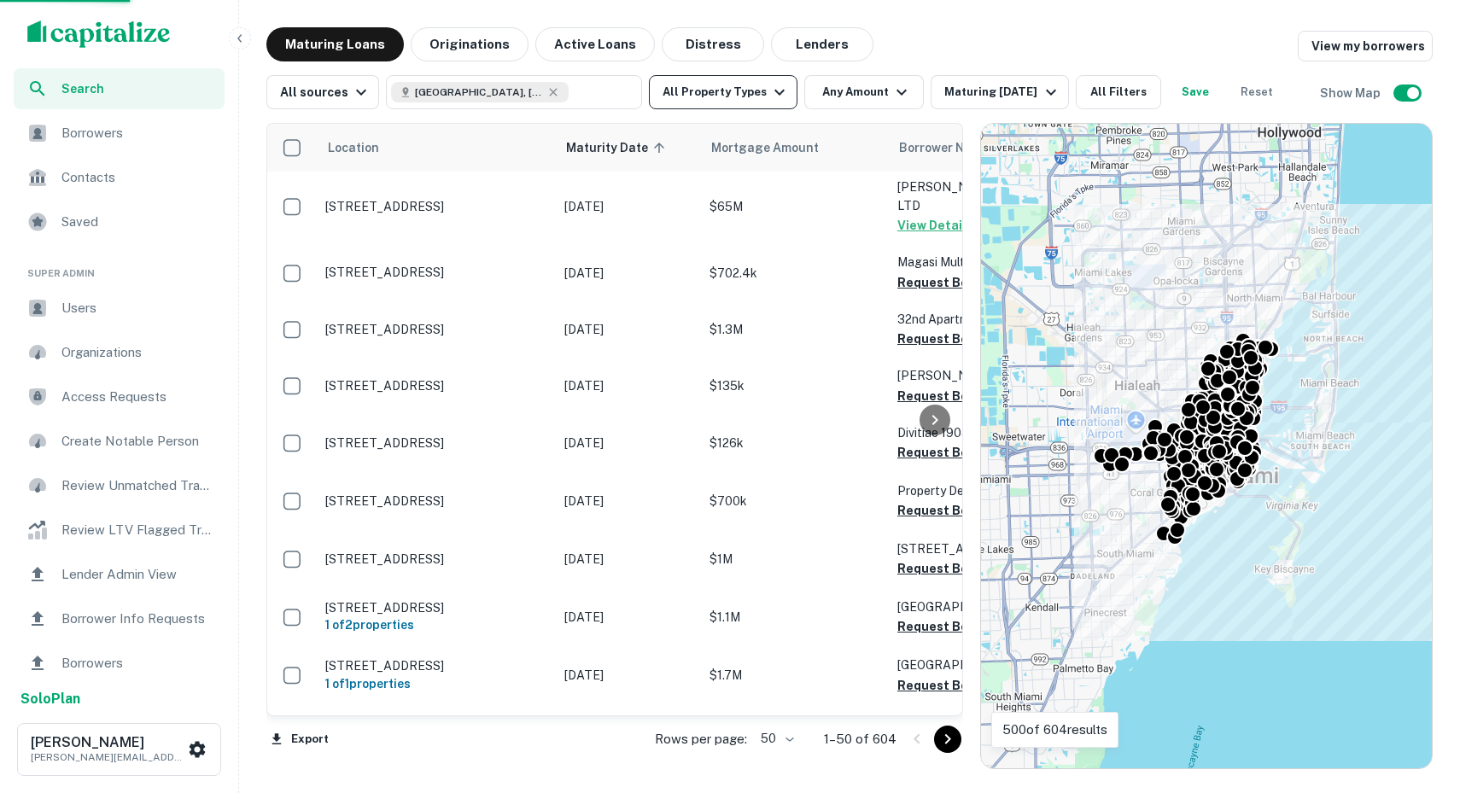
click at [771, 96] on icon "button" at bounding box center [779, 92] width 20 height 20
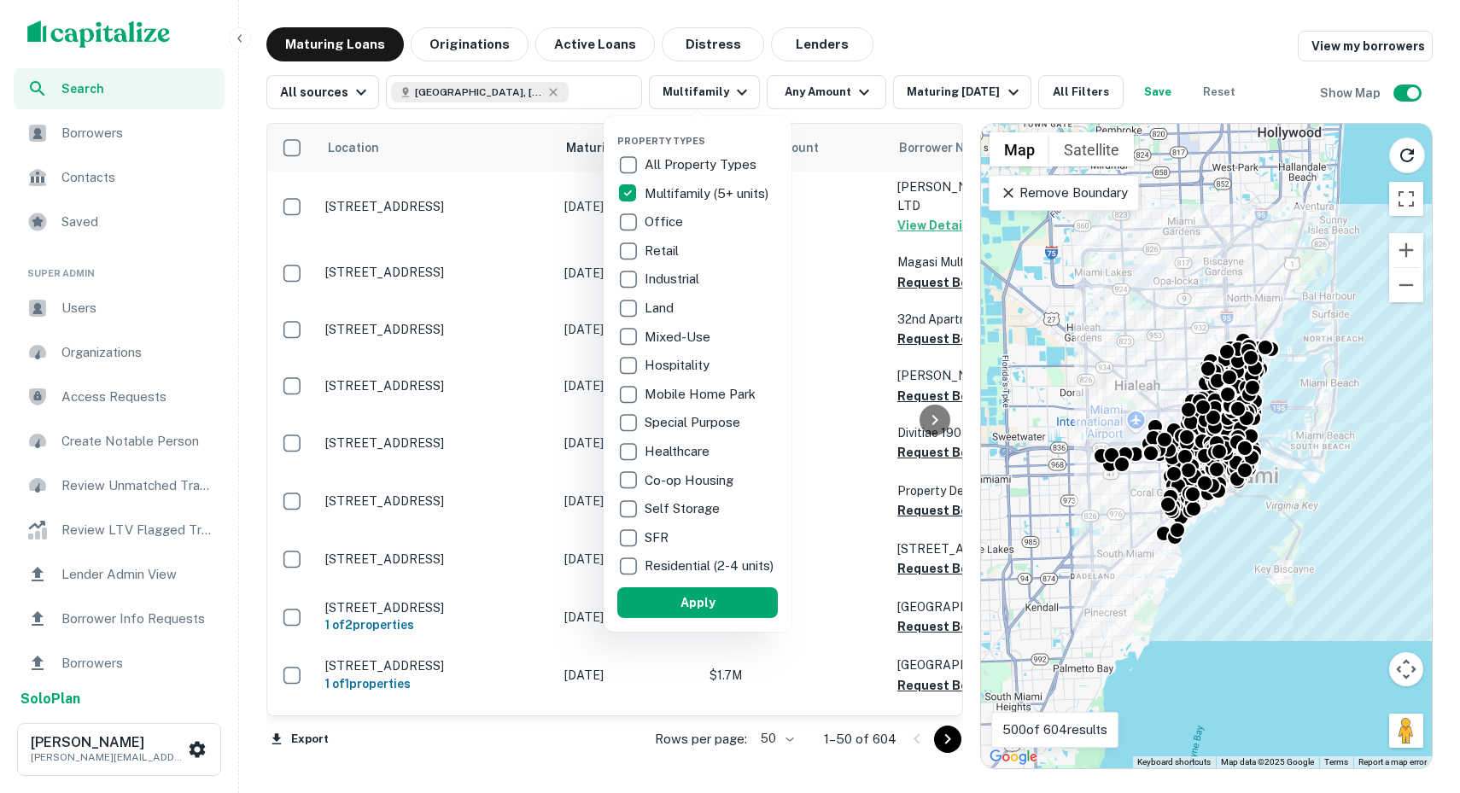
click at [843, 94] on div at bounding box center [730, 396] width 1460 height 793
click at [849, 96] on div at bounding box center [730, 396] width 1460 height 793
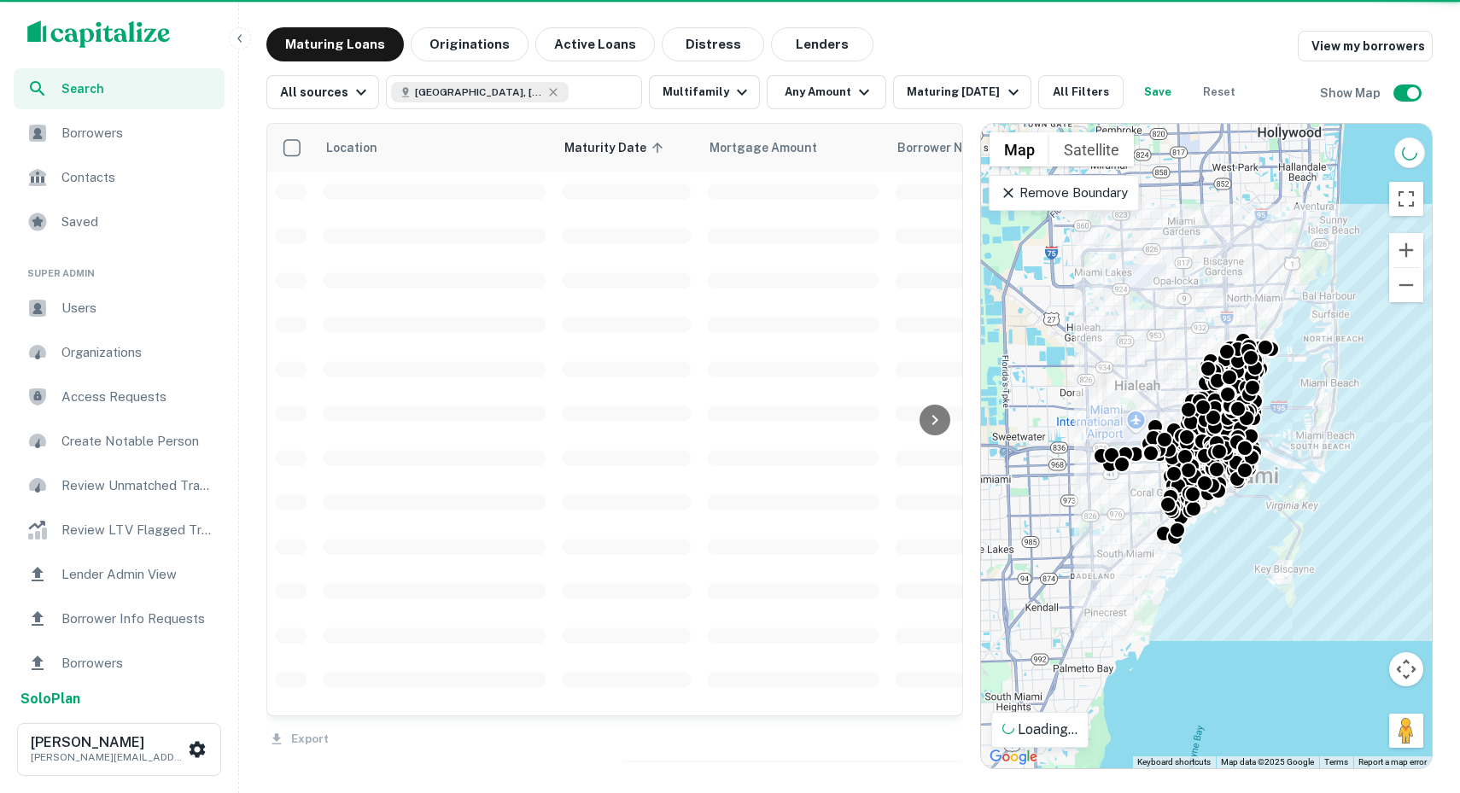
click at [855, 87] on div at bounding box center [730, 396] width 1460 height 793
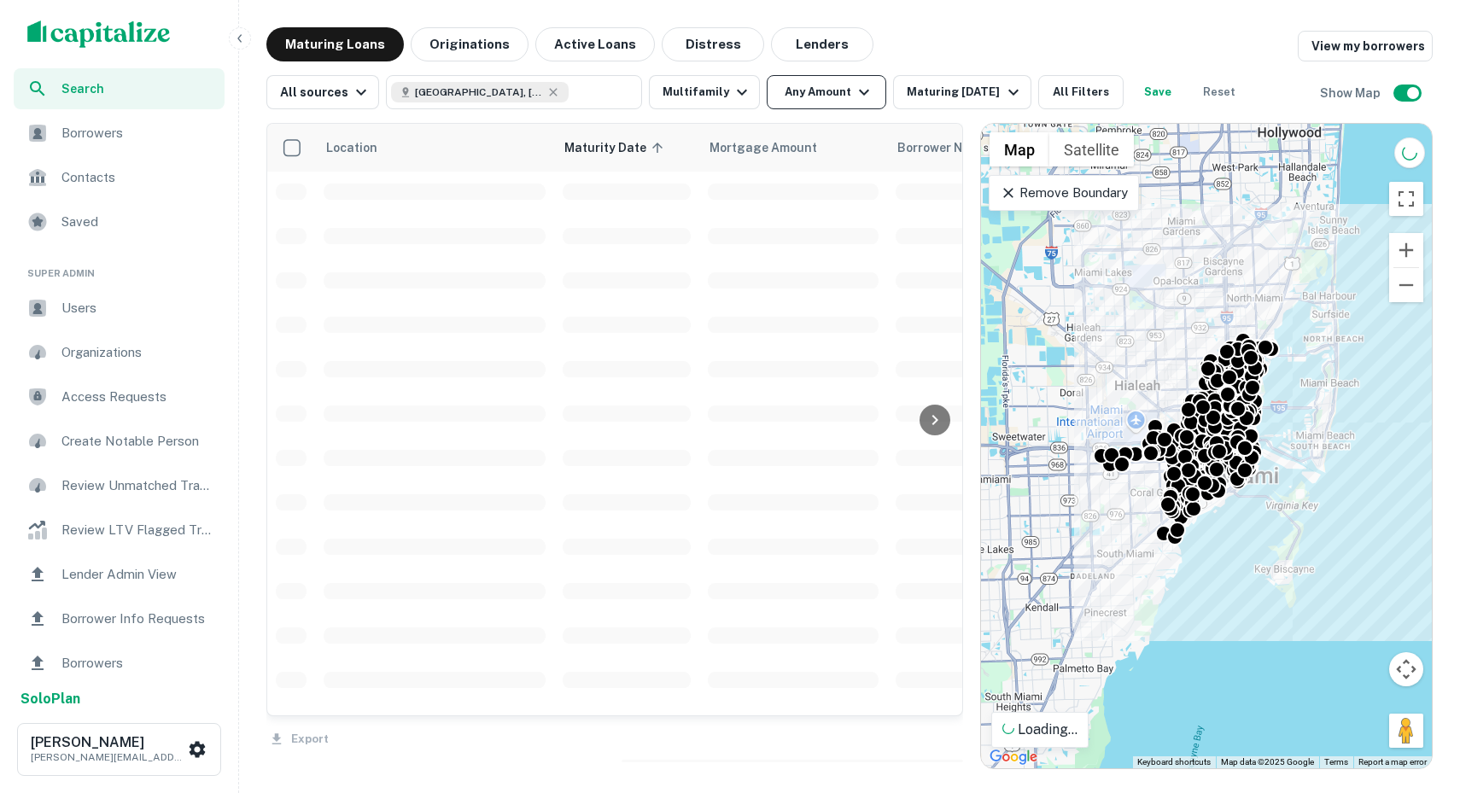
click at [854, 89] on icon "button" at bounding box center [864, 92] width 20 height 20
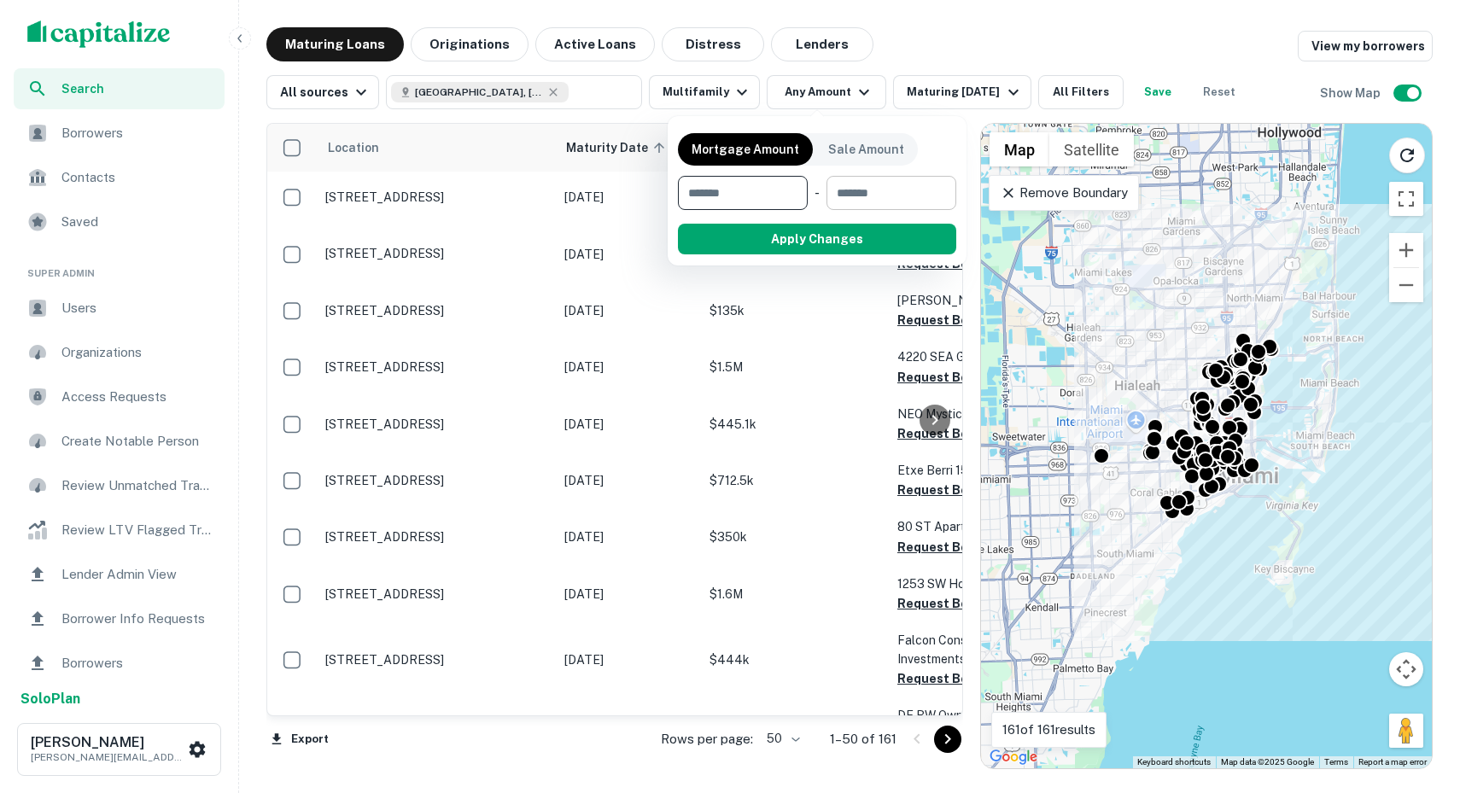
click at [855, 199] on input "number" at bounding box center [885, 193] width 118 height 34
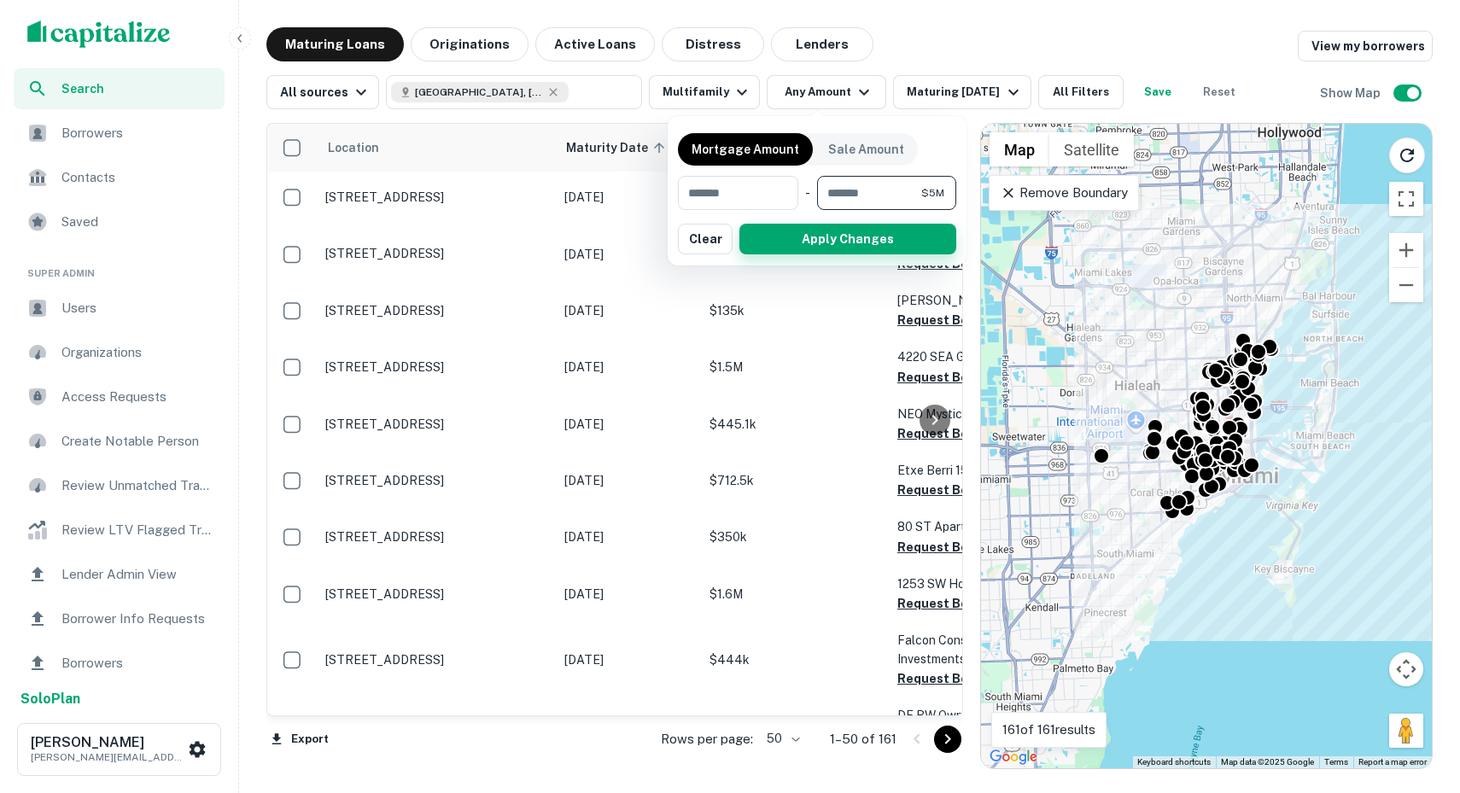
type input "*******"
click at [848, 239] on button "Apply Changes" at bounding box center [847, 239] width 217 height 31
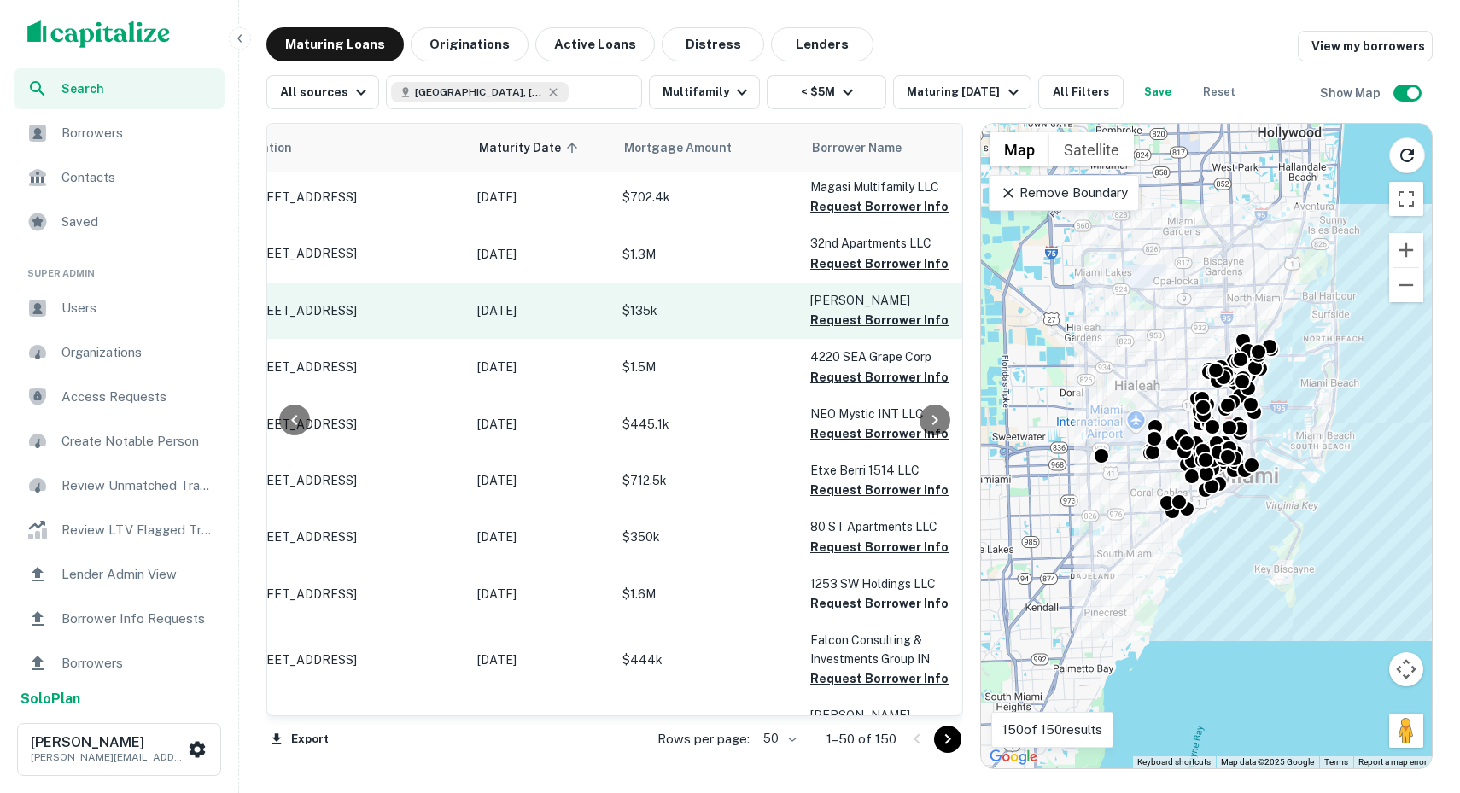
scroll to position [3, 71]
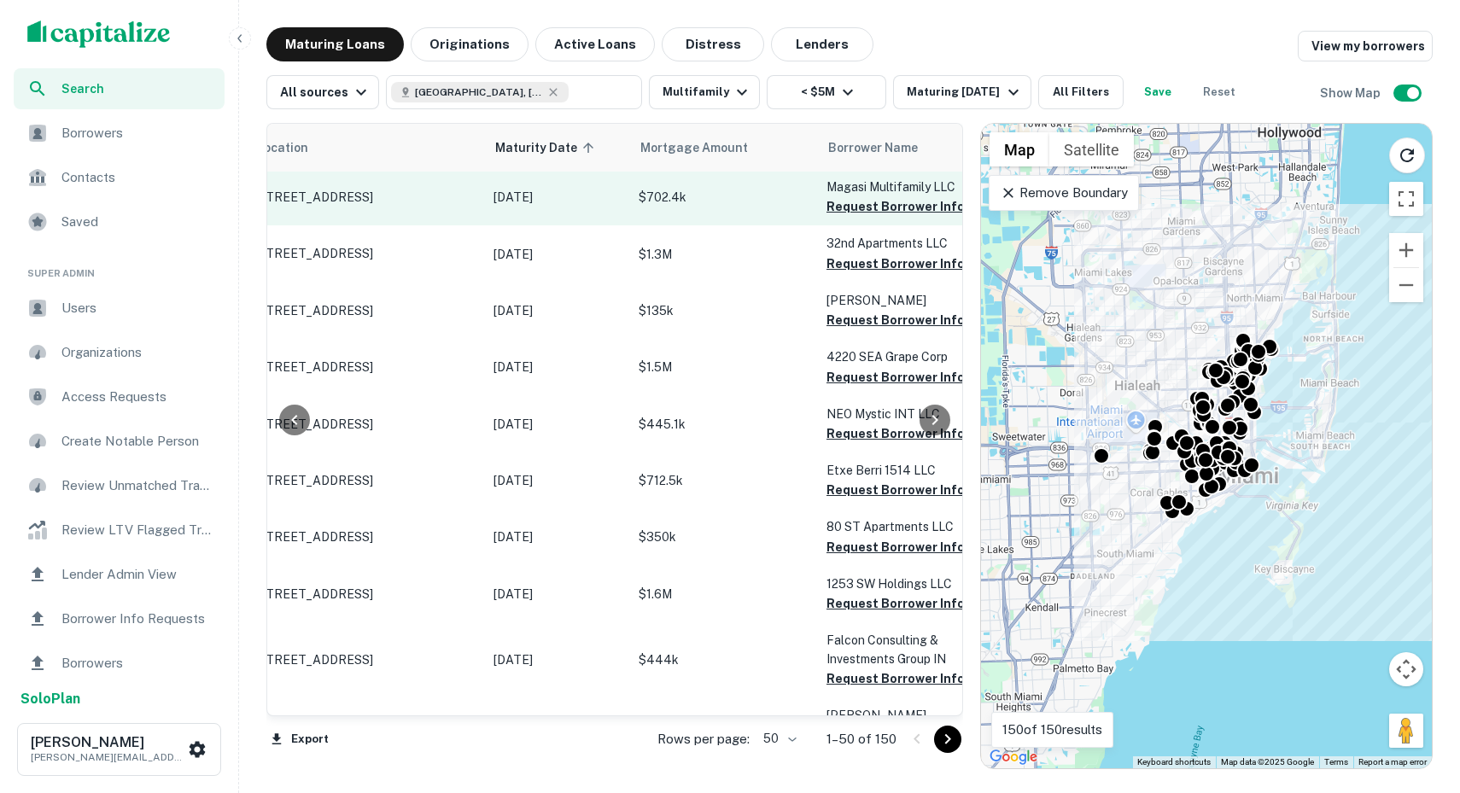
click at [807, 214] on td "$702.4k" at bounding box center [724, 197] width 188 height 56
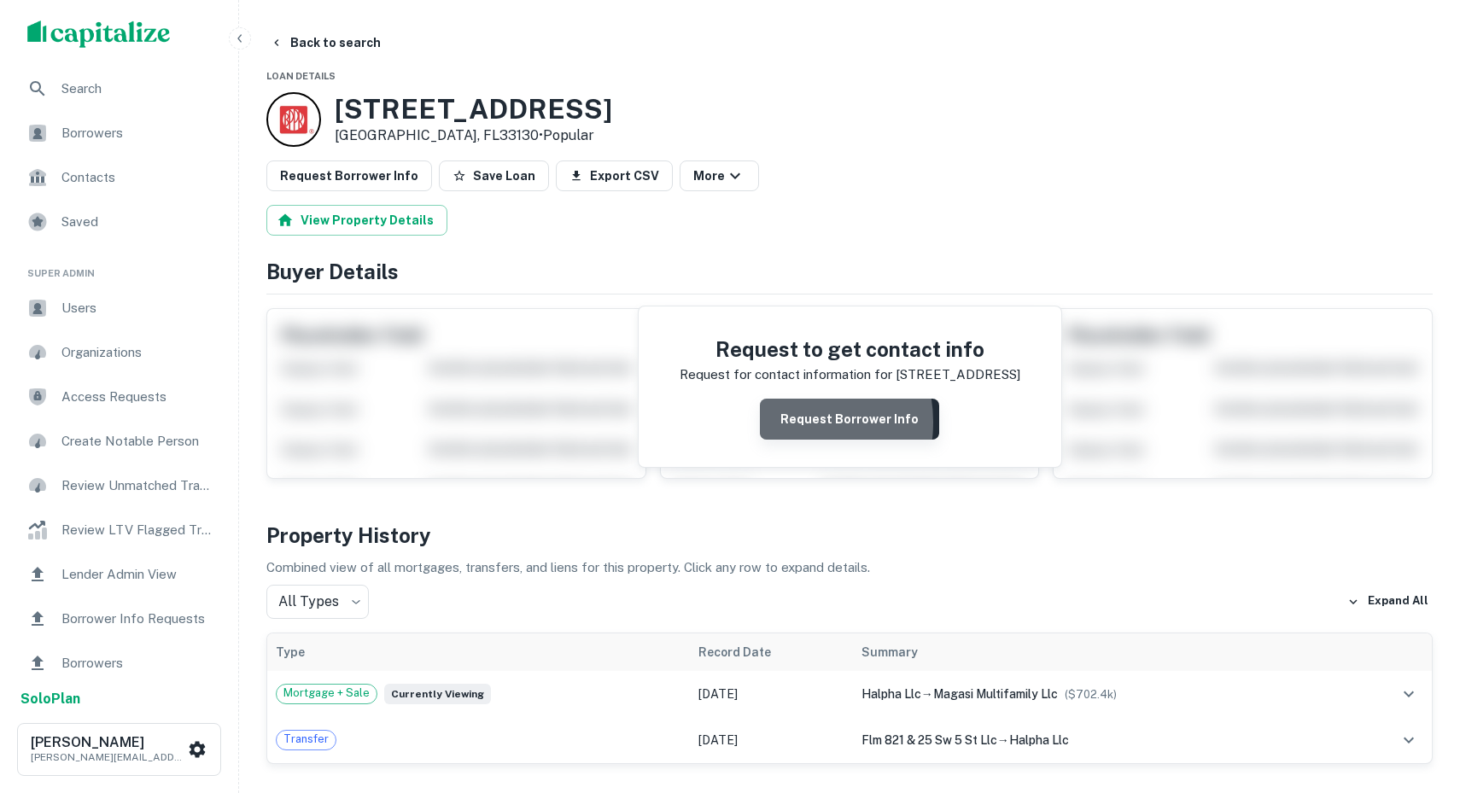
click at [791, 423] on button "Request Borrower Info" at bounding box center [849, 419] width 179 height 41
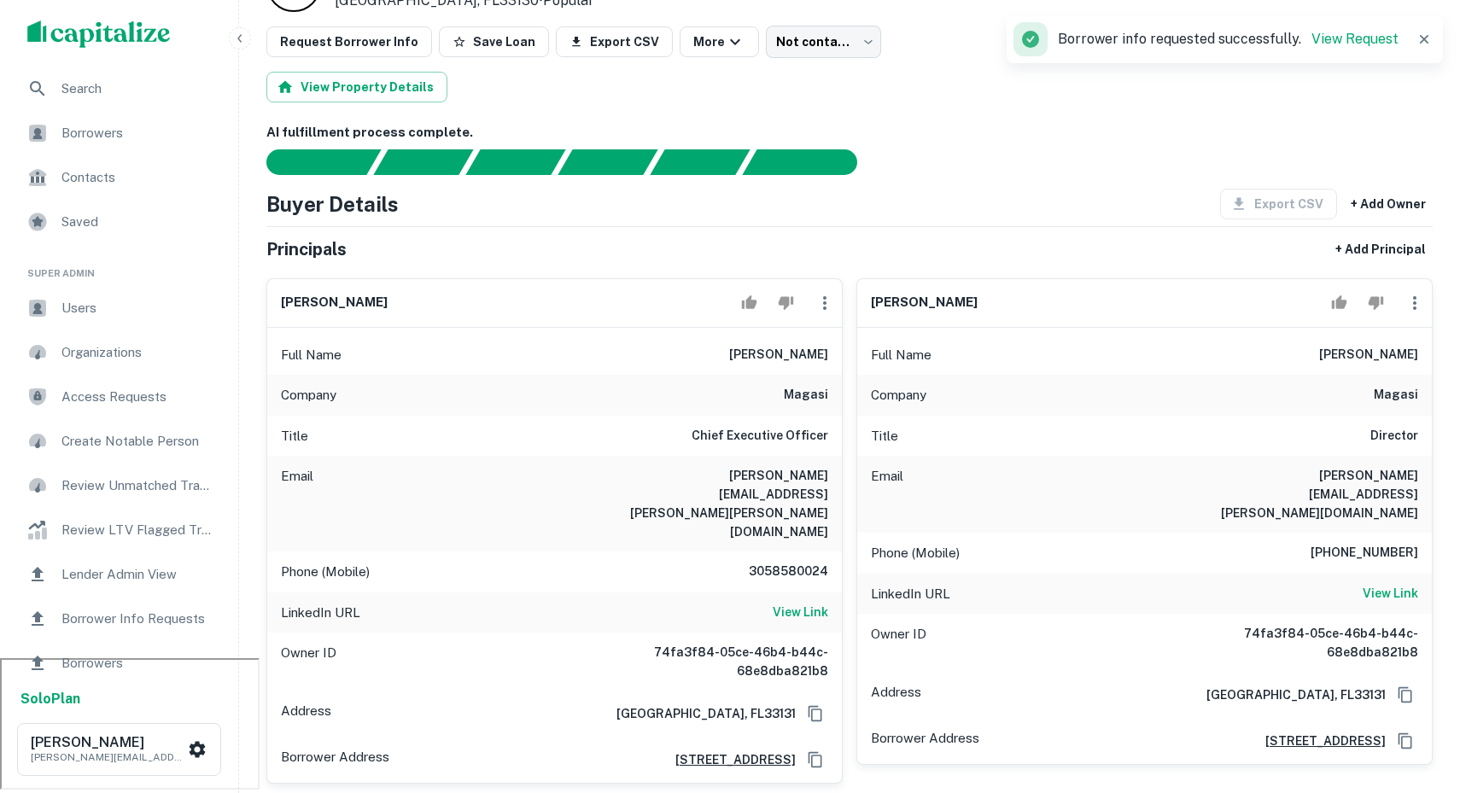
scroll to position [132, 0]
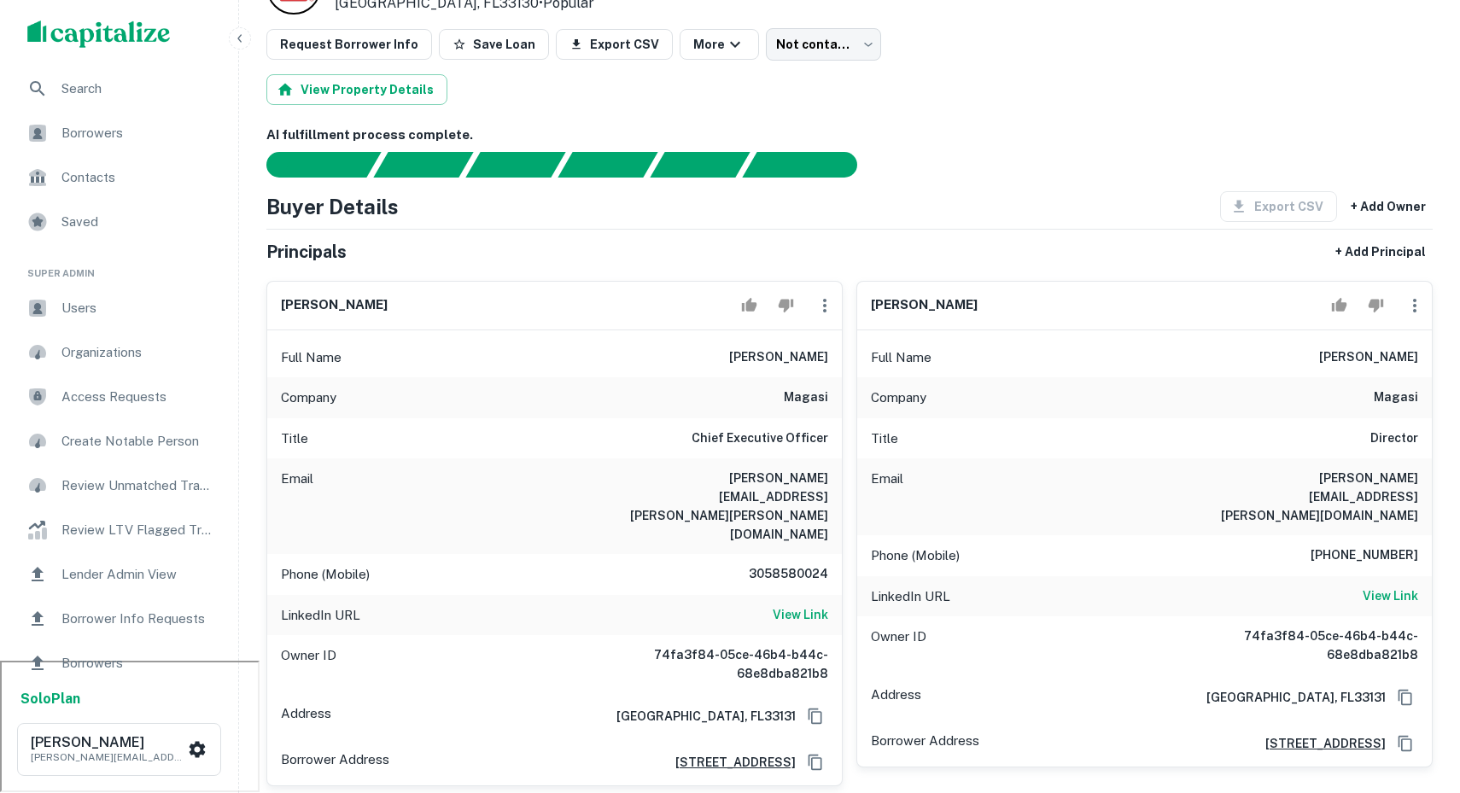
click at [932, 125] on h6 "AI fulfillment process complete." at bounding box center [849, 135] width 1166 height 20
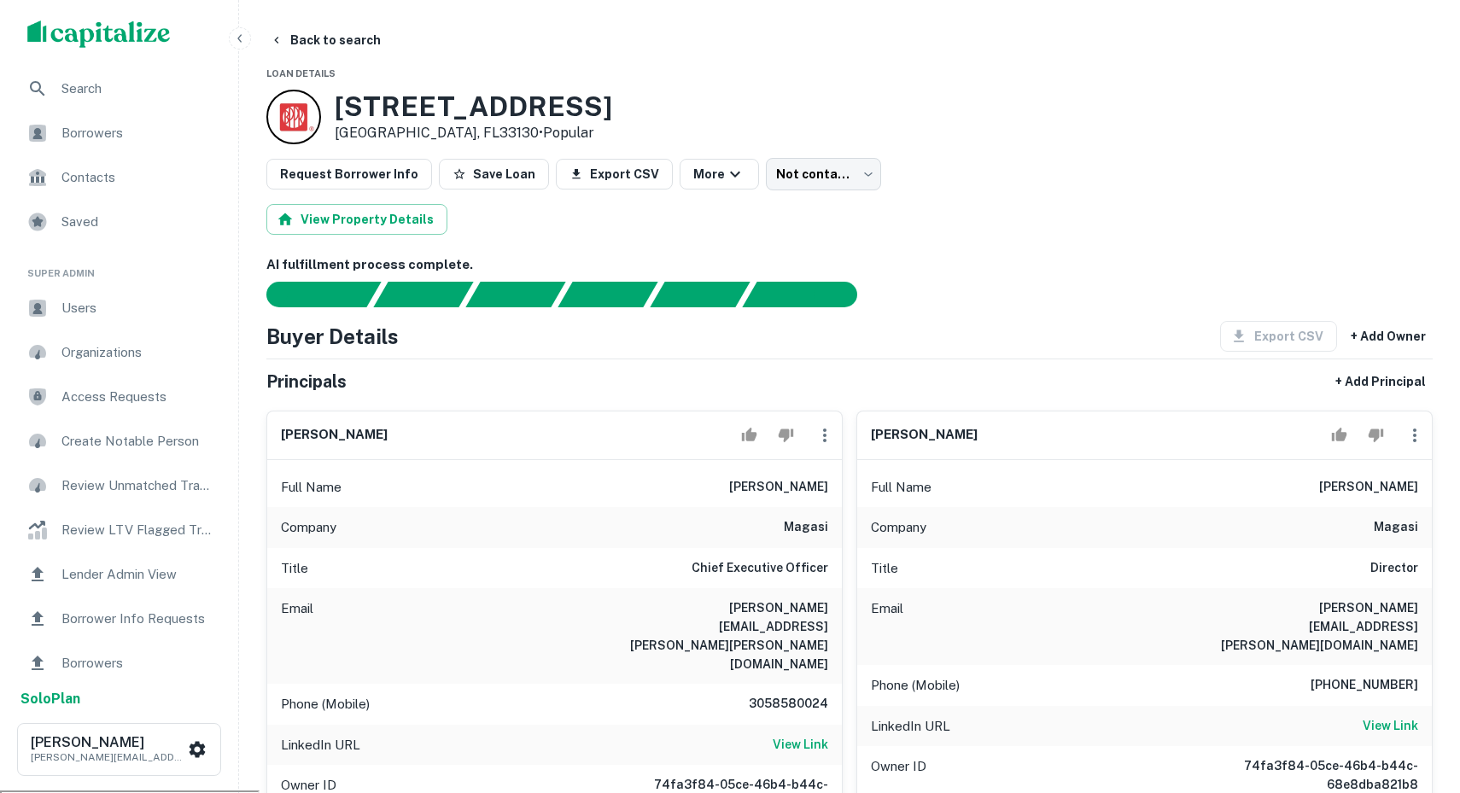
scroll to position [0, 0]
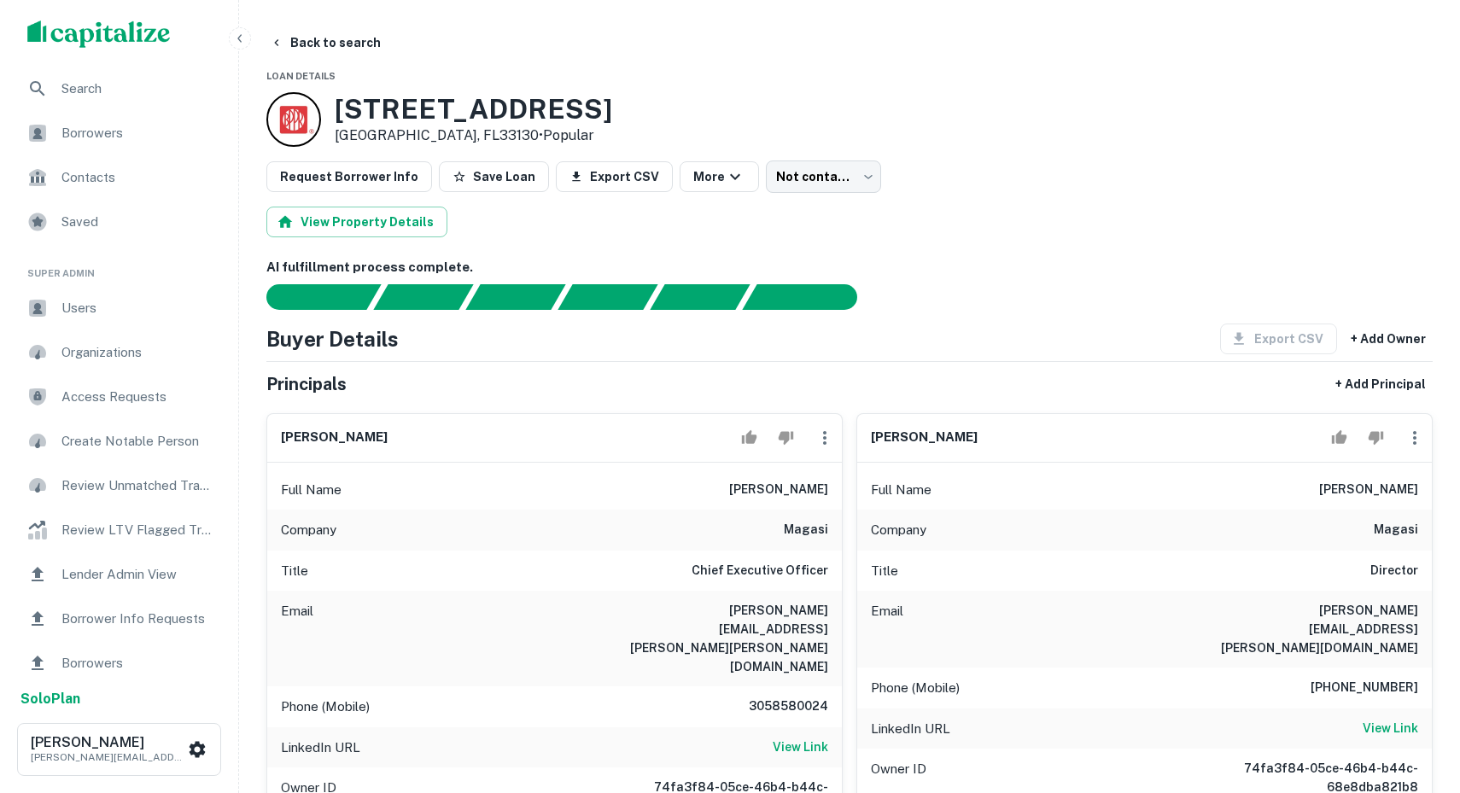
click at [103, 33] on img "scrollable content" at bounding box center [98, 33] width 143 height 27
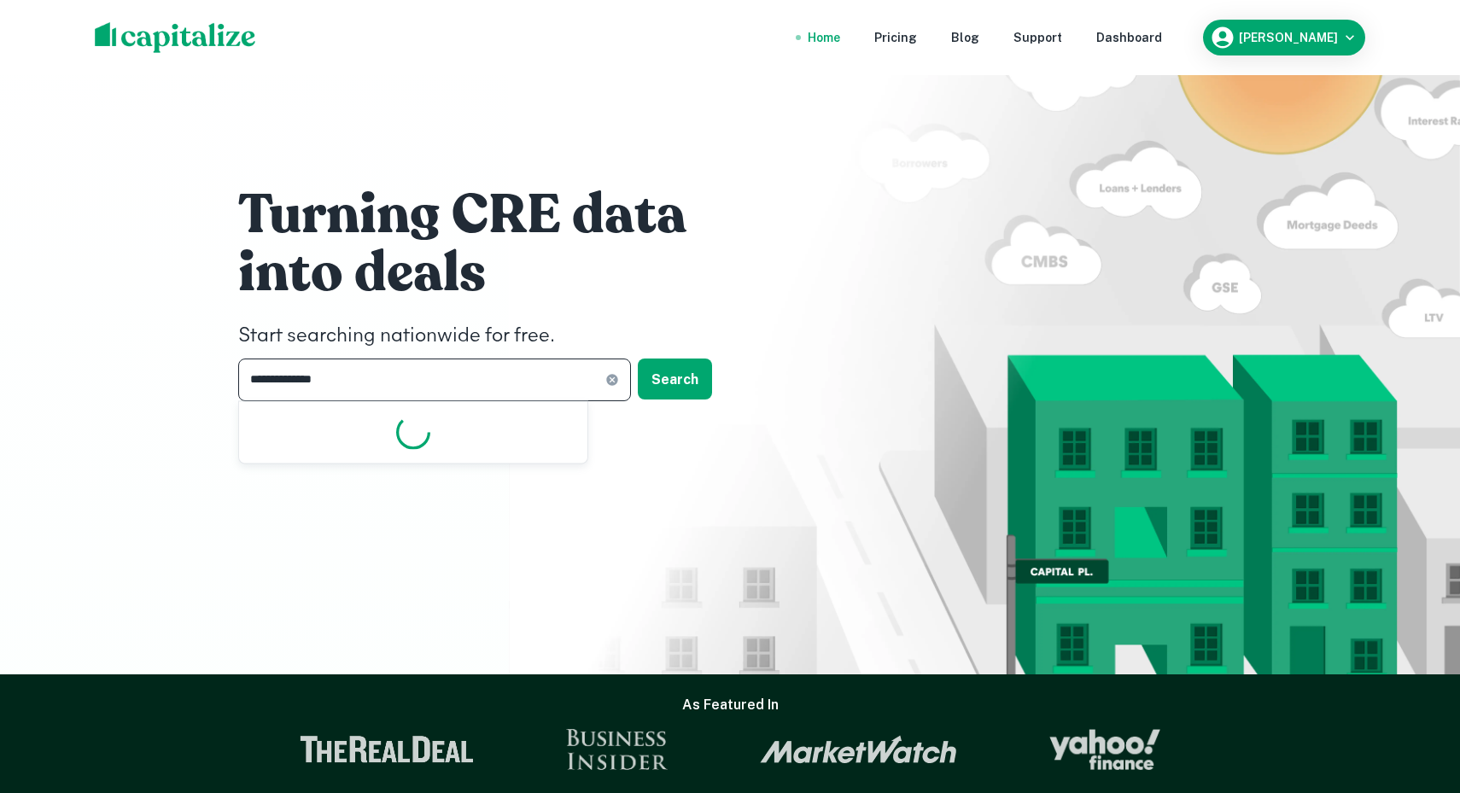
click at [495, 385] on input "**********" at bounding box center [421, 380] width 367 height 42
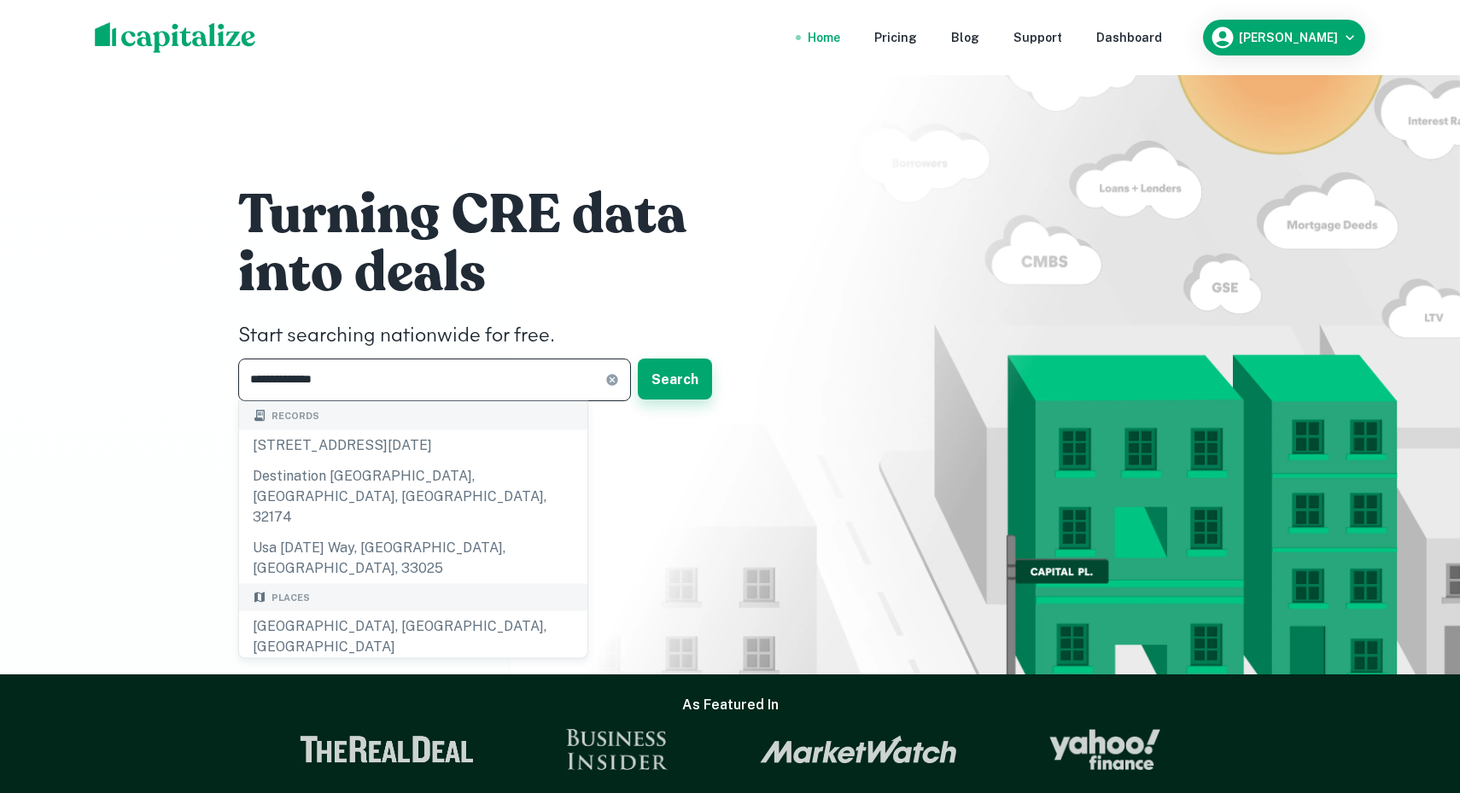
click at [676, 376] on button "Search" at bounding box center [675, 379] width 74 height 41
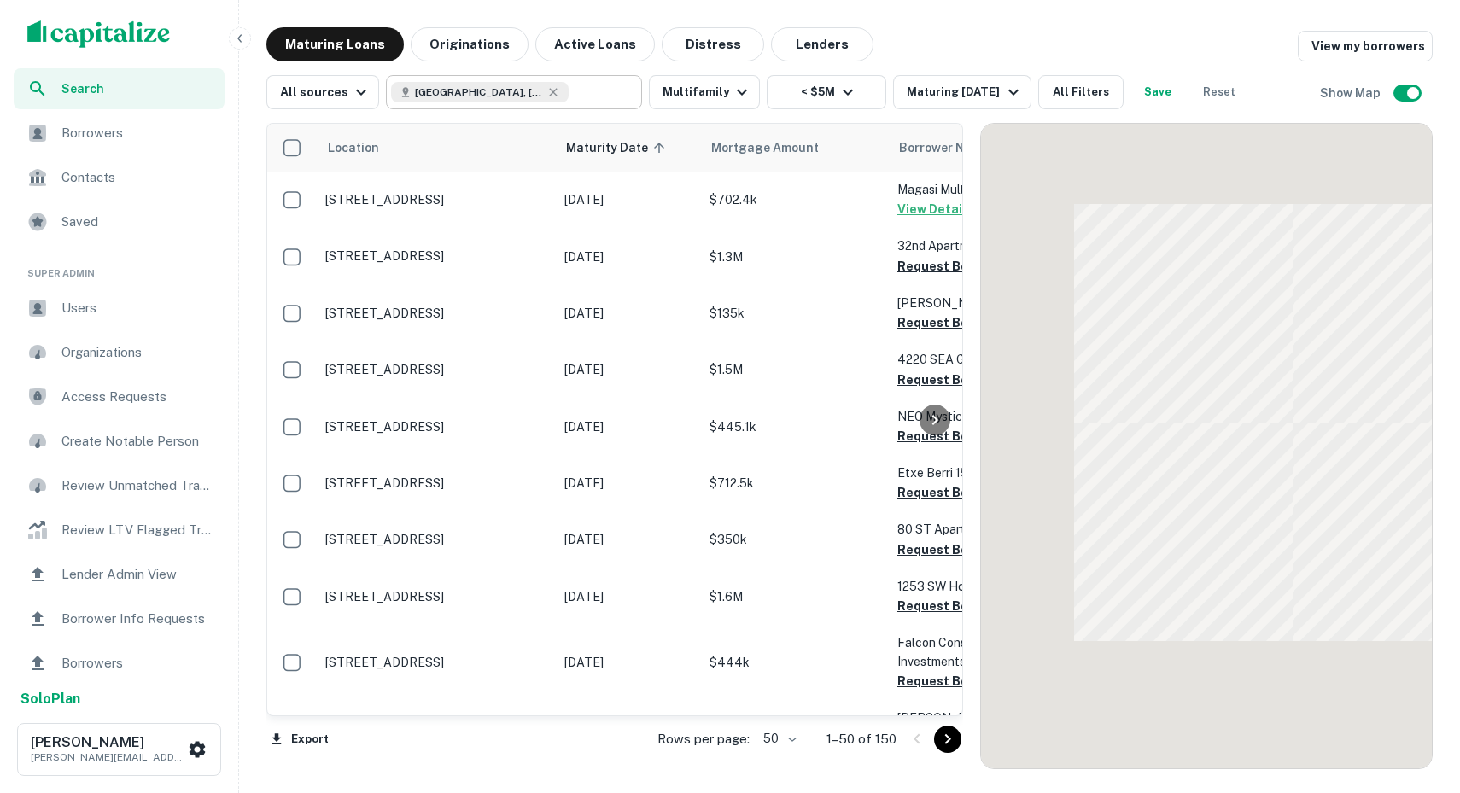
scroll to position [3, 0]
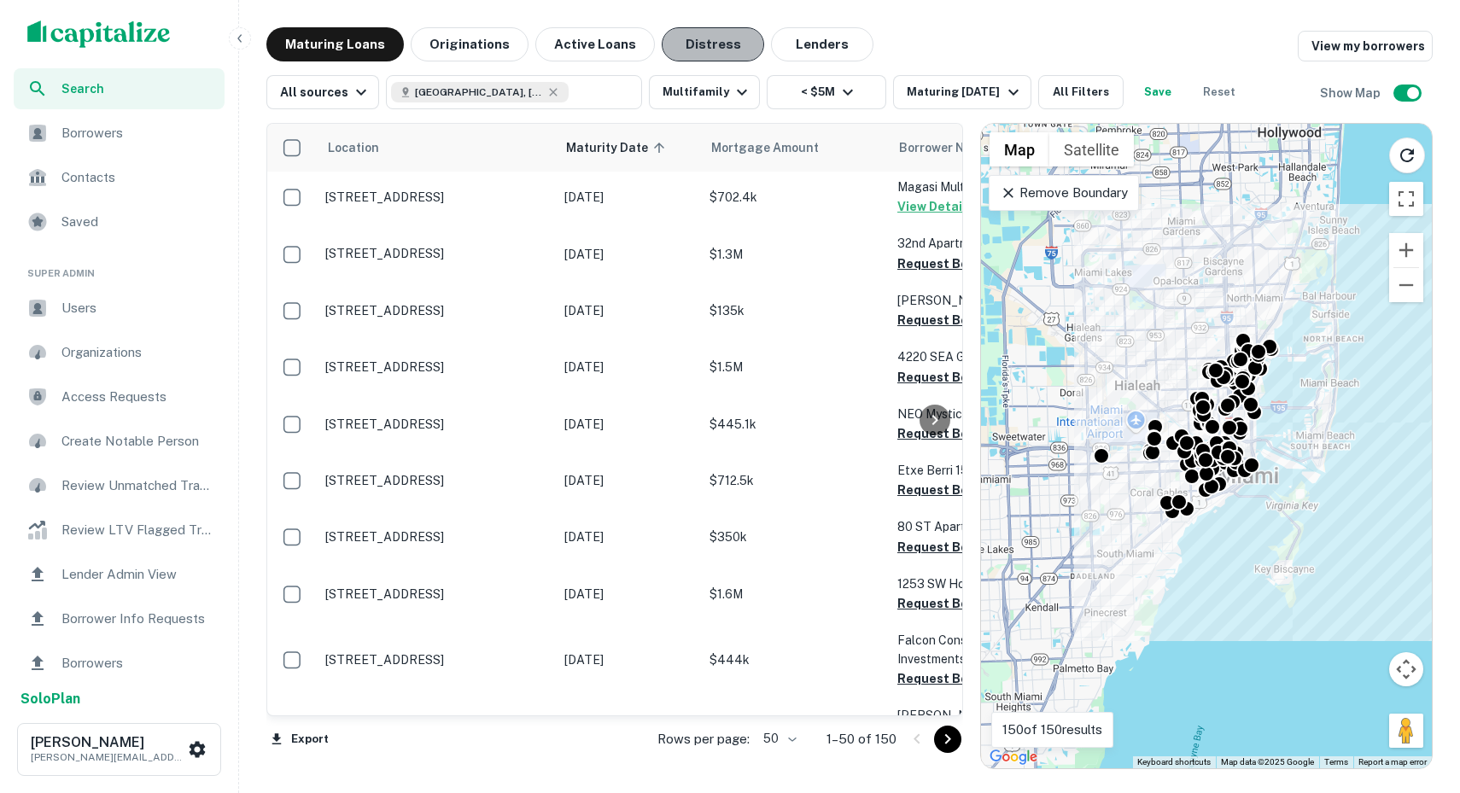
click at [715, 43] on button "Distress" at bounding box center [713, 44] width 102 height 34
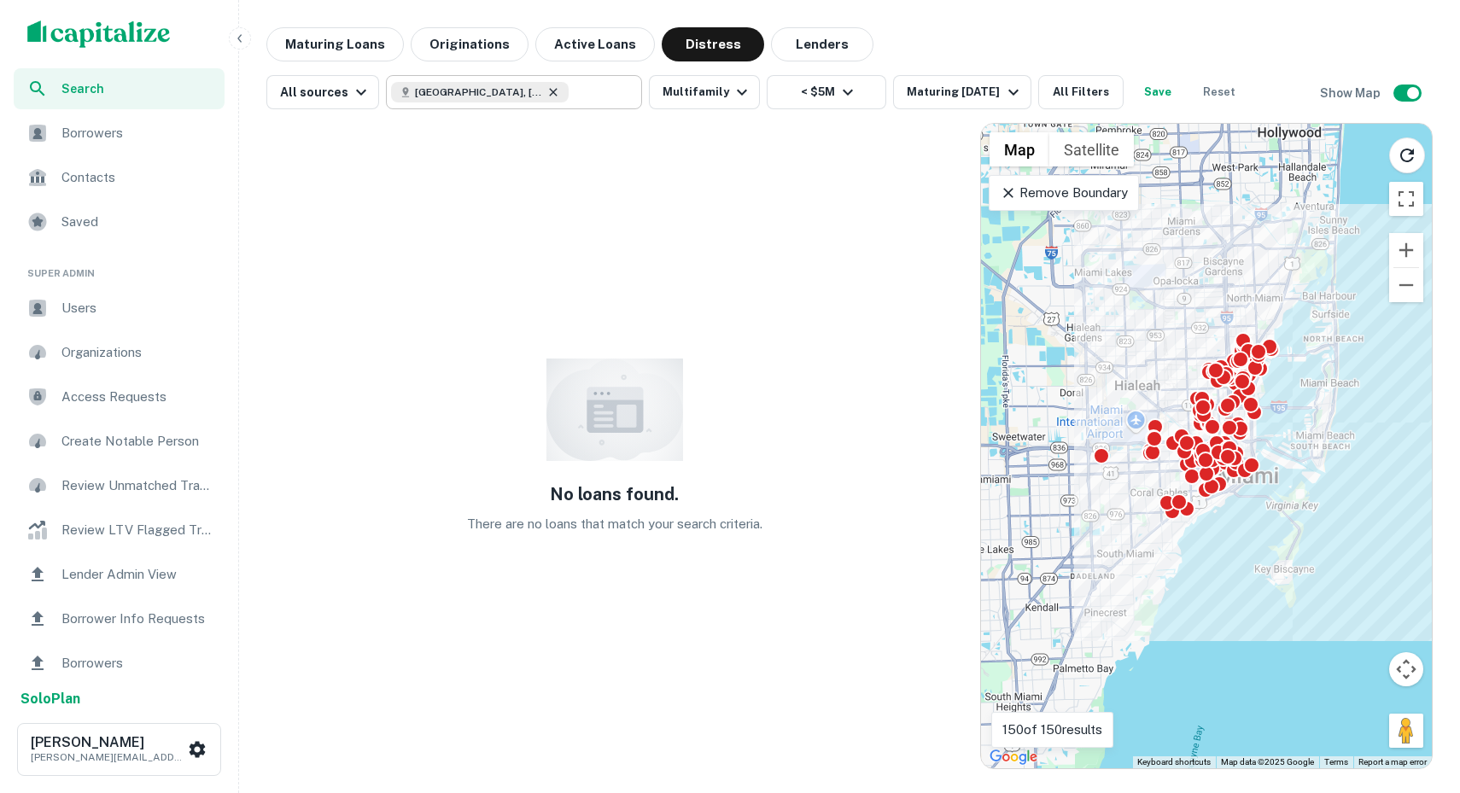
click at [546, 92] on icon at bounding box center [553, 92] width 14 height 14
type input "**********"
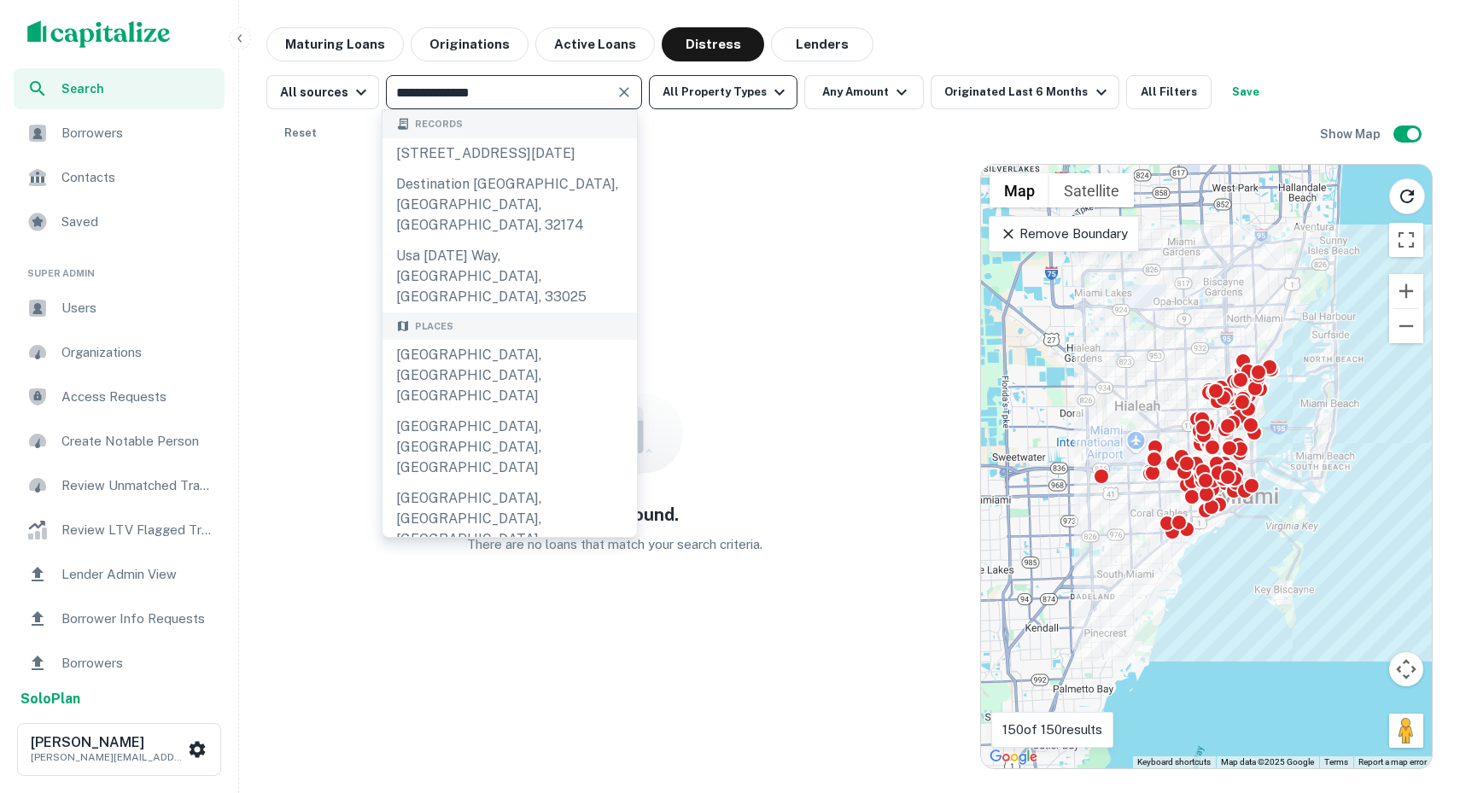
click at [753, 93] on button "All Property Types" at bounding box center [723, 92] width 149 height 34
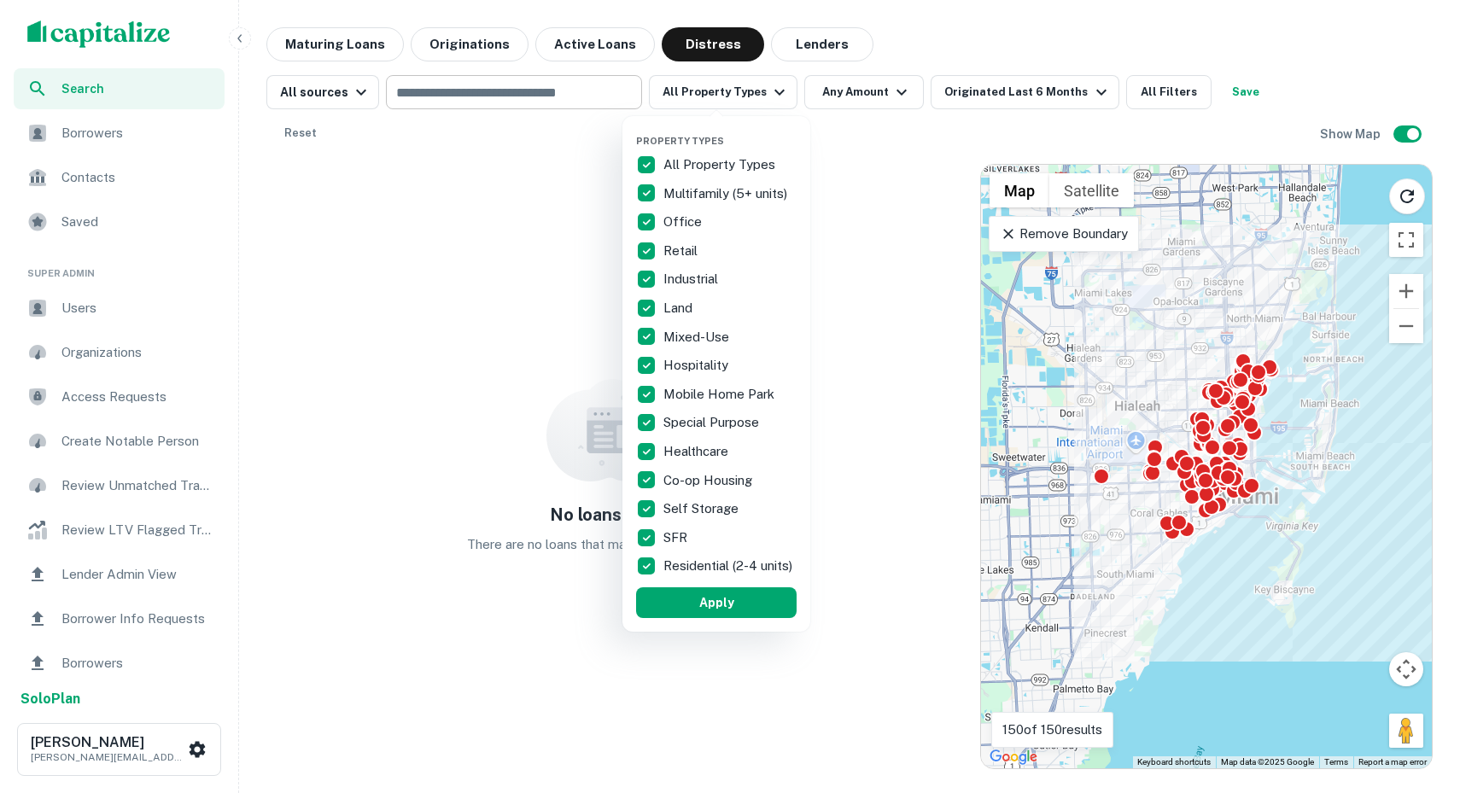
click at [570, 79] on div at bounding box center [730, 396] width 1460 height 793
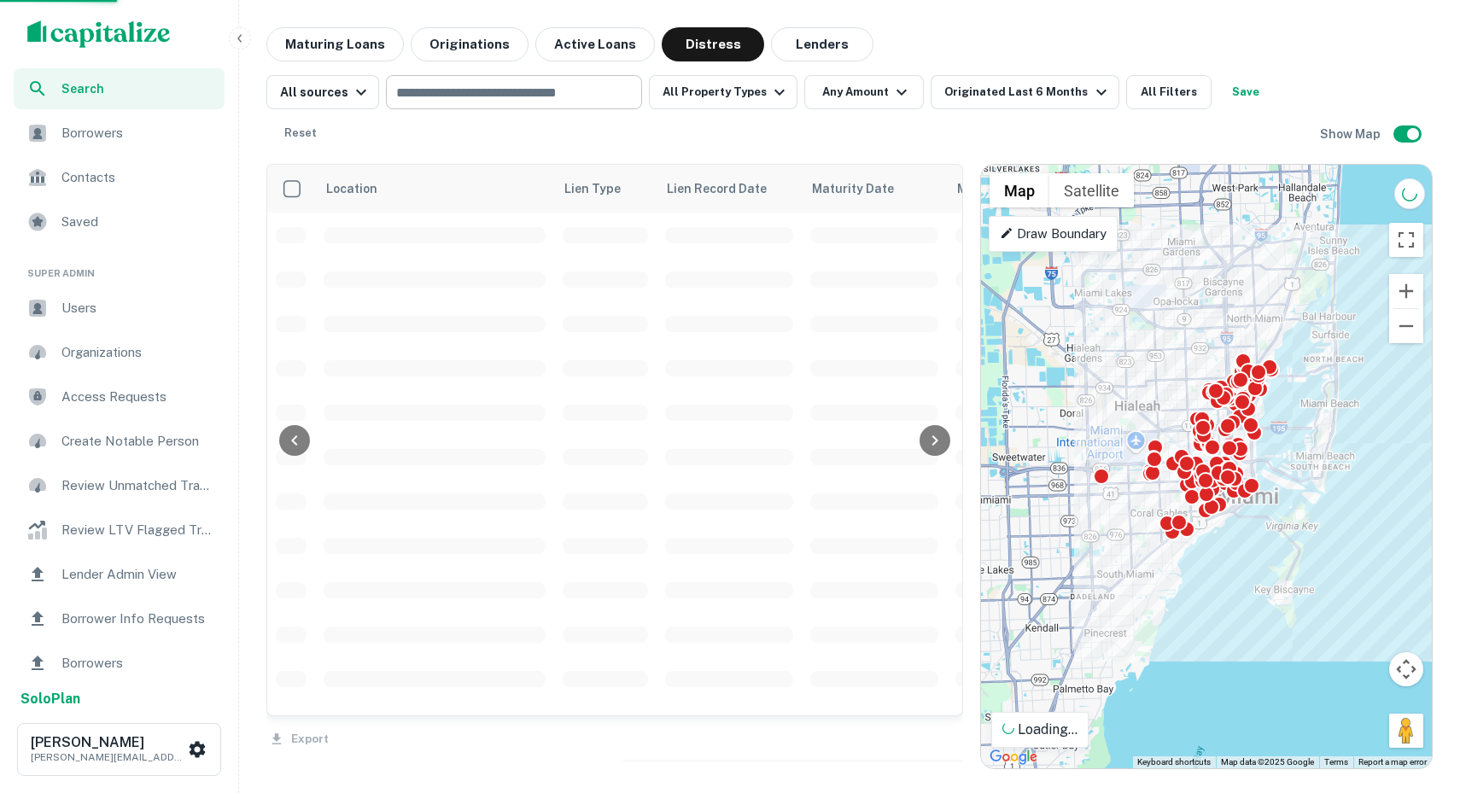
click at [540, 97] on div at bounding box center [730, 396] width 1460 height 793
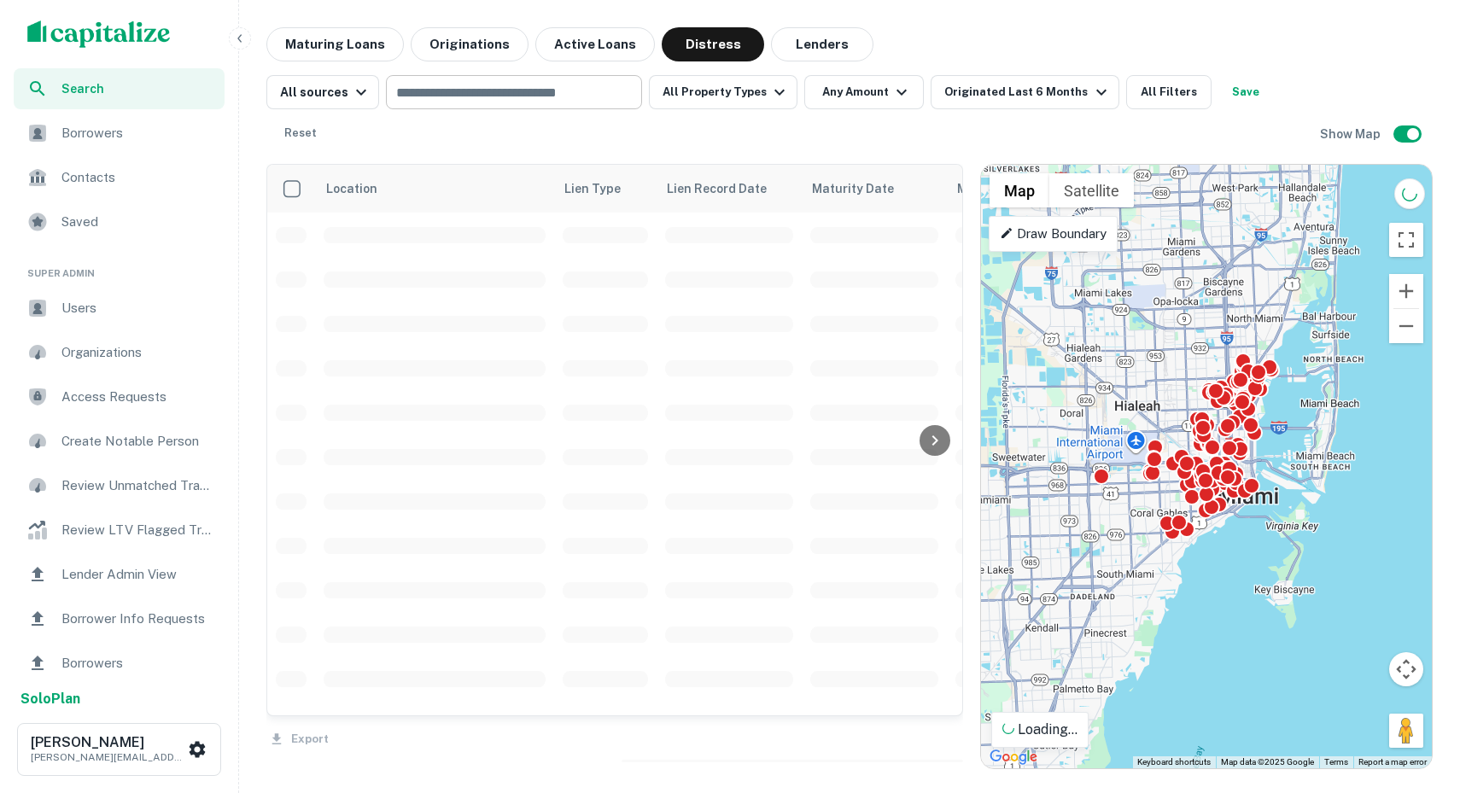
click at [522, 97] on input "text" at bounding box center [512, 92] width 243 height 24
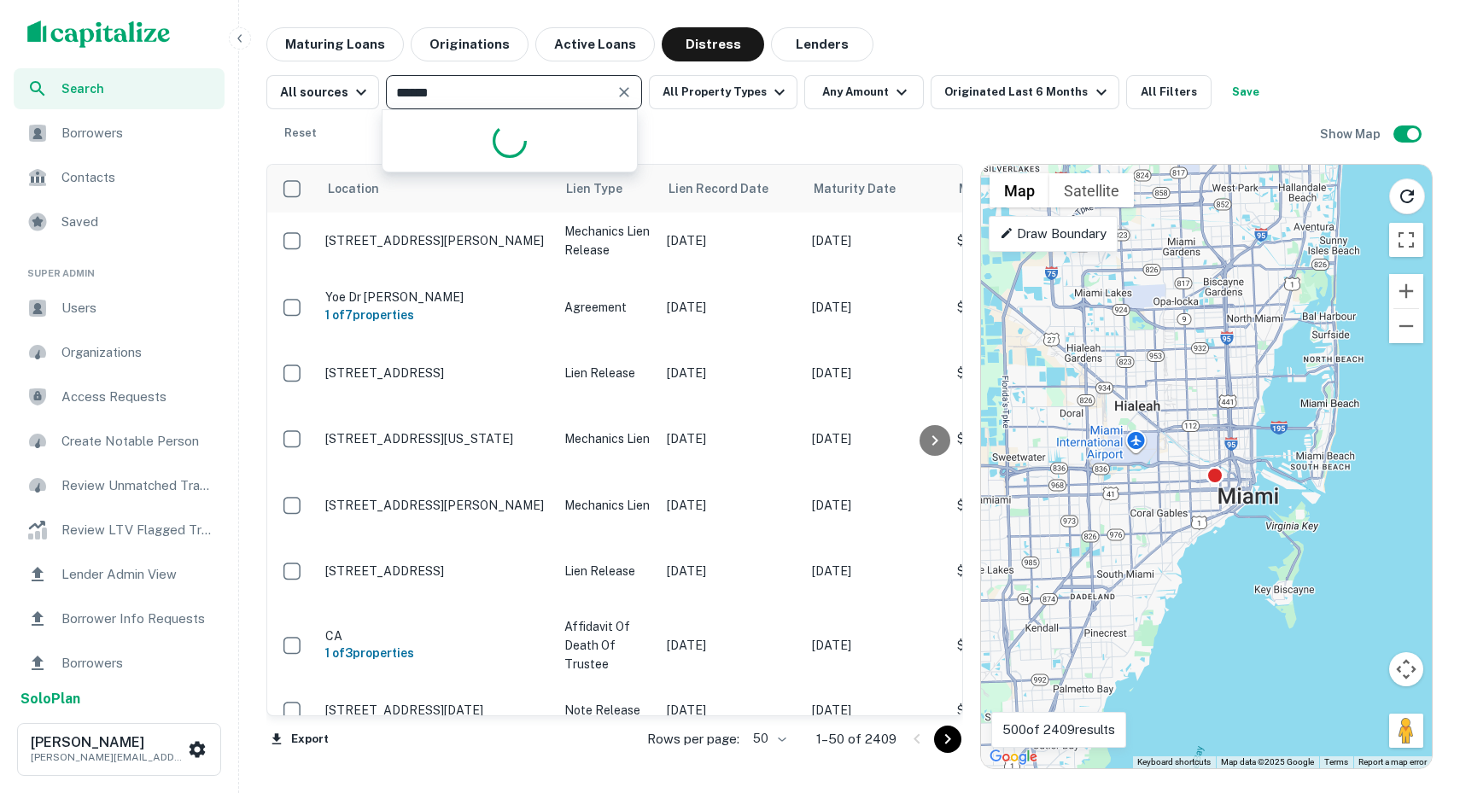
type input "*******"
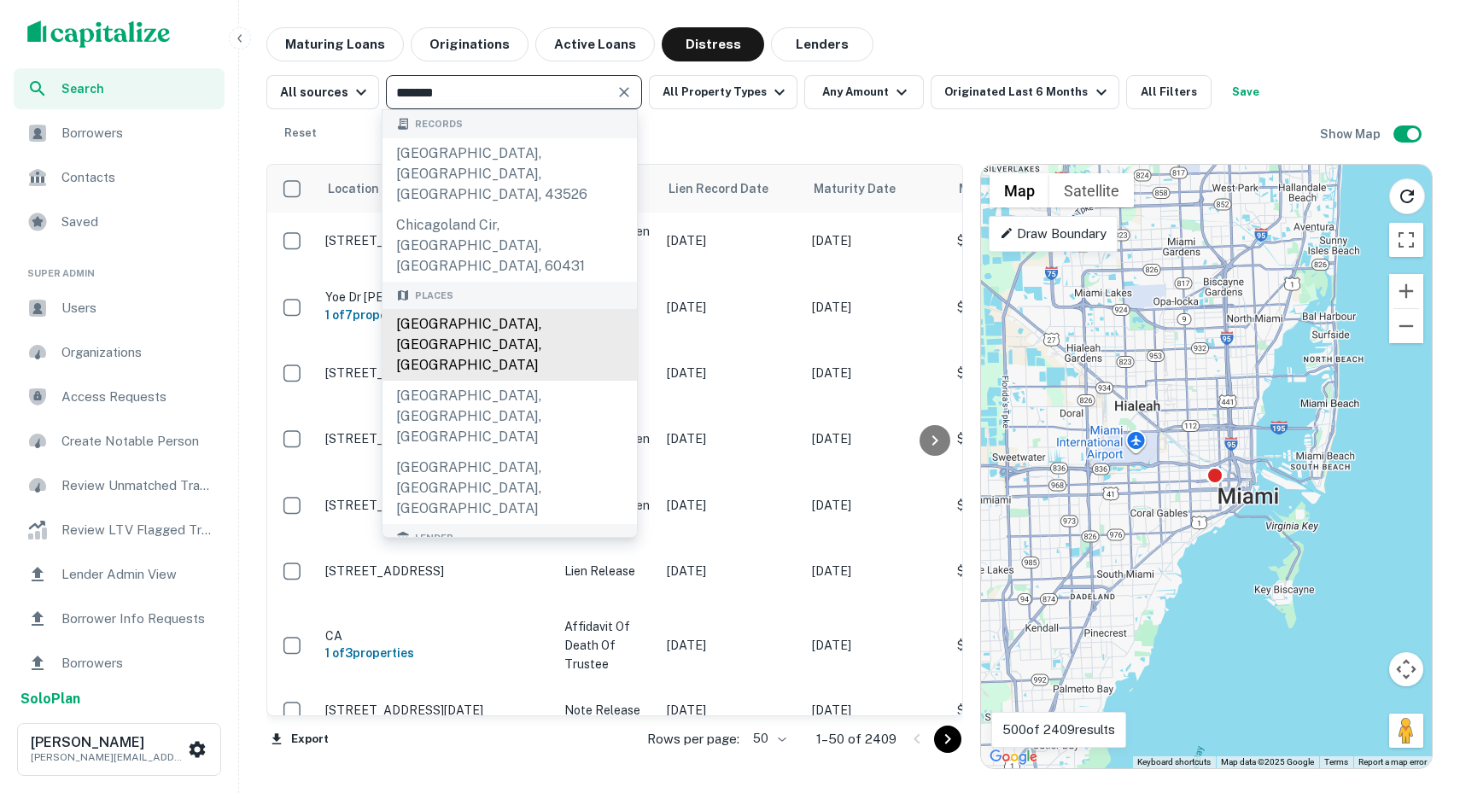
click at [481, 309] on div "[GEOGRAPHIC_DATA], [GEOGRAPHIC_DATA], [GEOGRAPHIC_DATA]" at bounding box center [509, 345] width 254 height 72
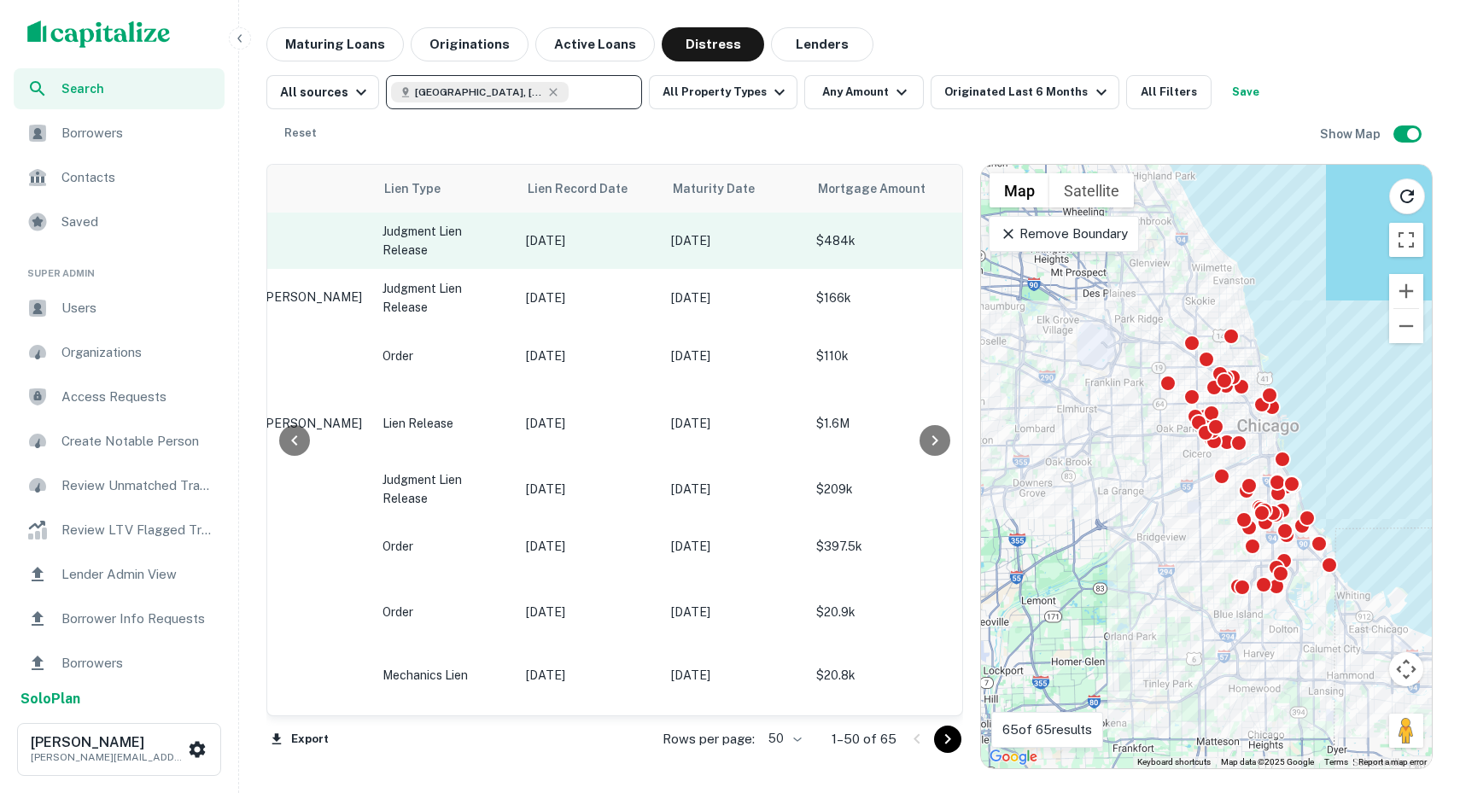
scroll to position [0, 389]
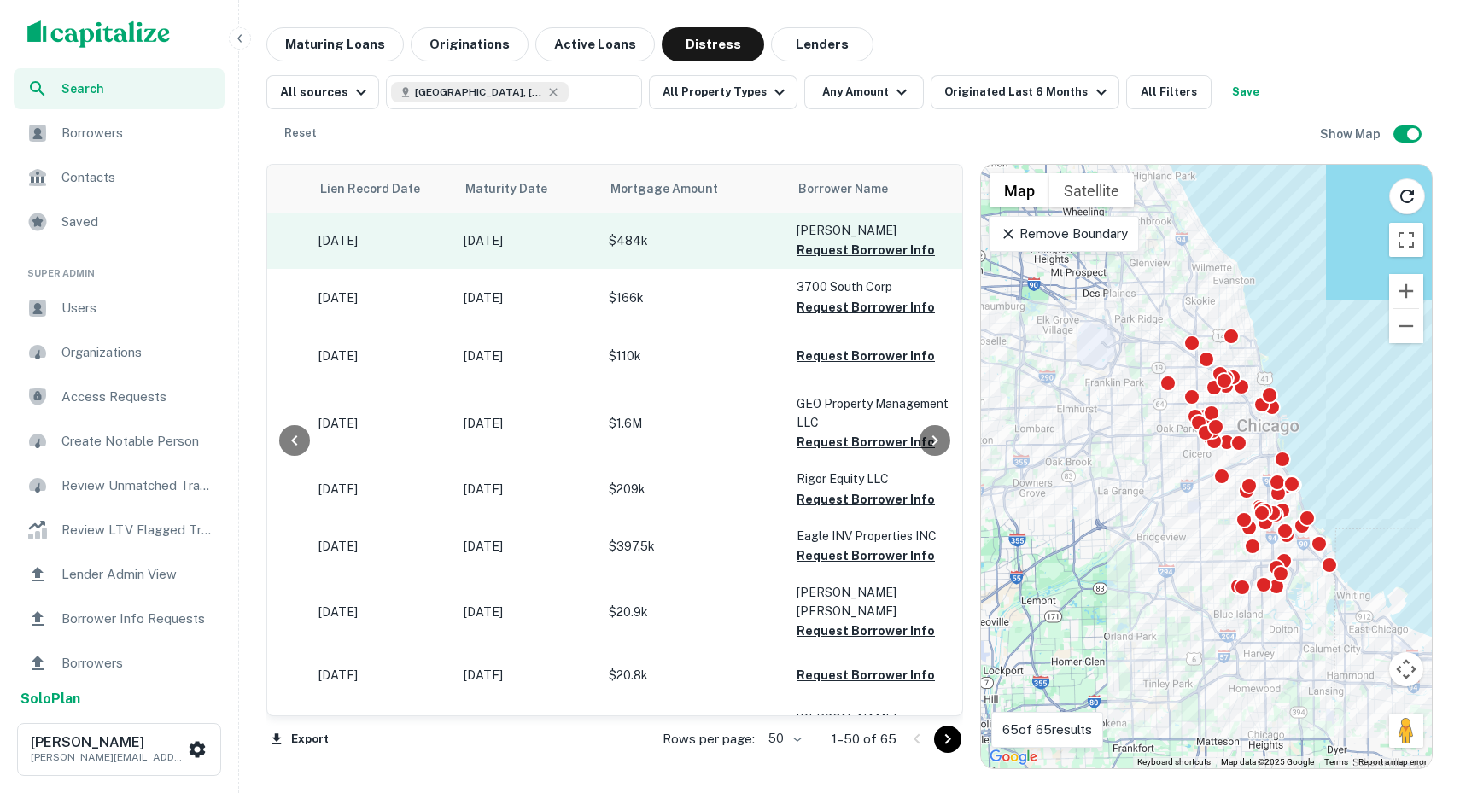
click at [668, 213] on td "$484k" at bounding box center [694, 241] width 188 height 56
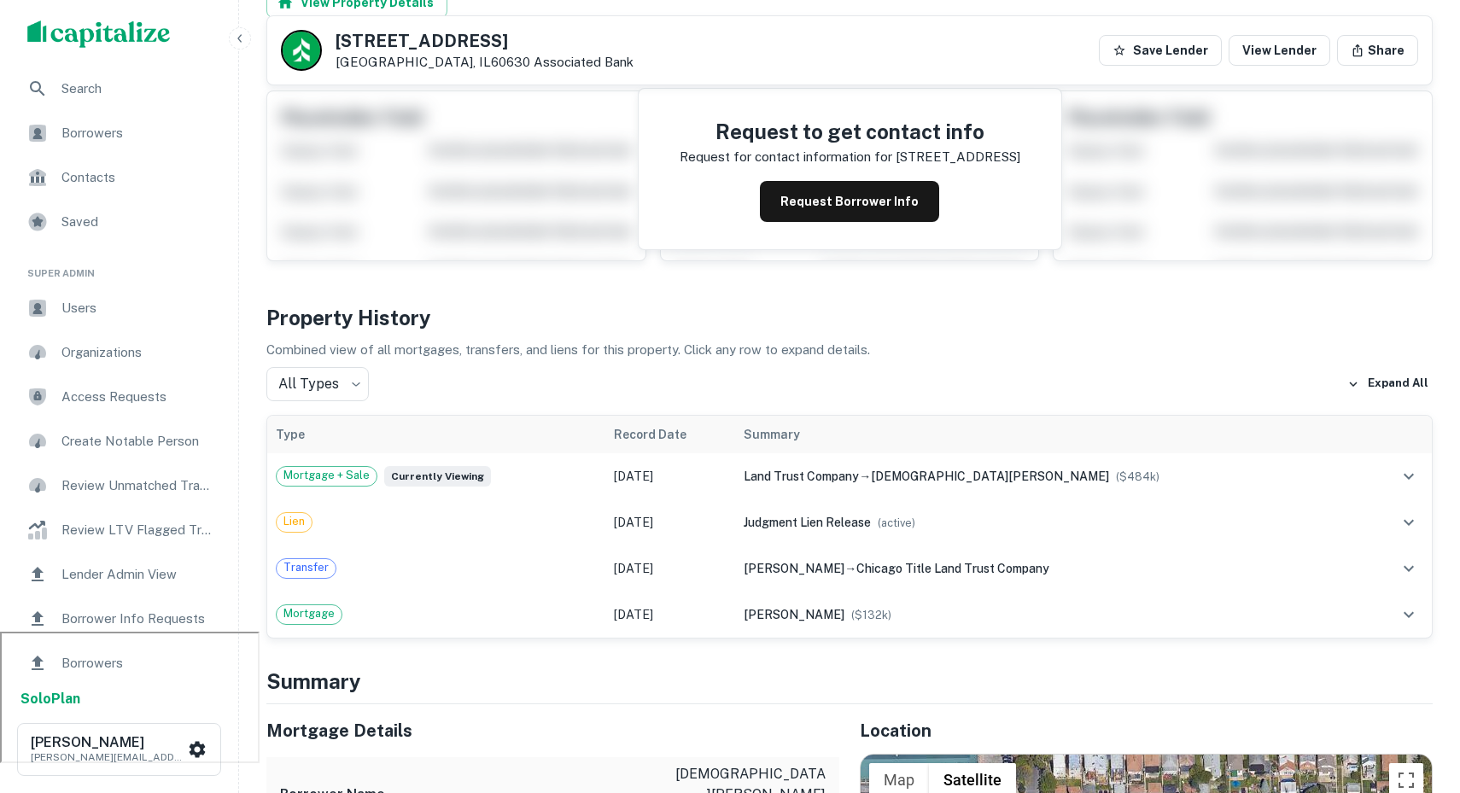
scroll to position [284, 0]
